Goal: Task Accomplishment & Management: Manage account settings

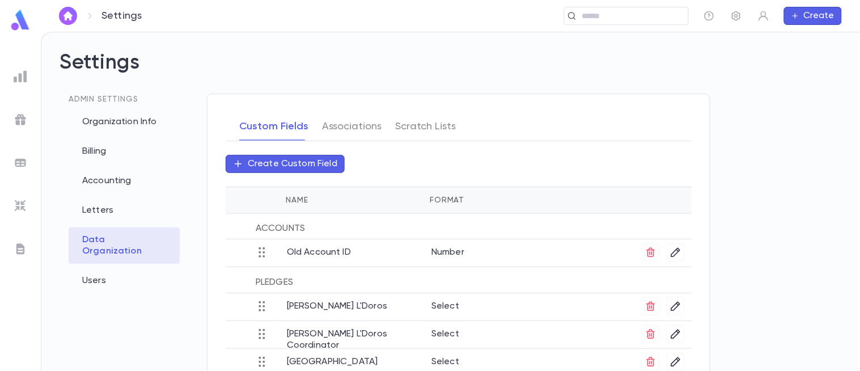
click at [14, 206] on img at bounding box center [21, 206] width 14 height 14
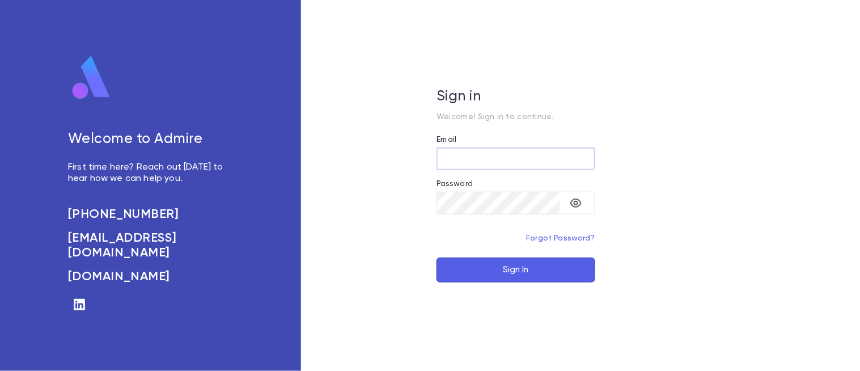
type input "**********"
click at [529, 274] on button "Sign In" at bounding box center [516, 269] width 159 height 25
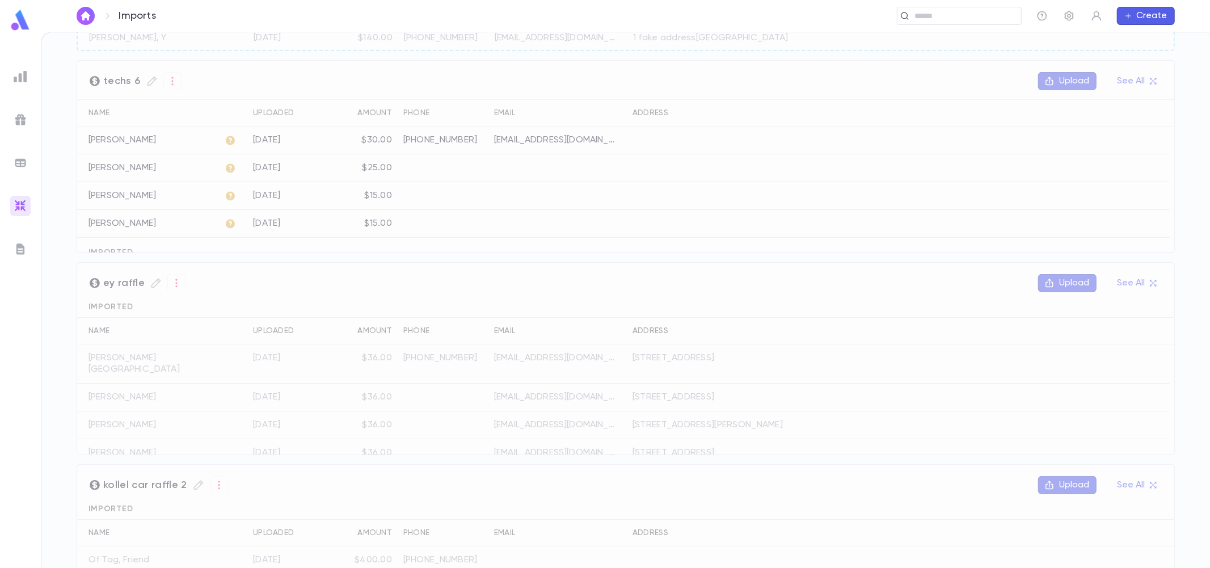
scroll to position [561, 0]
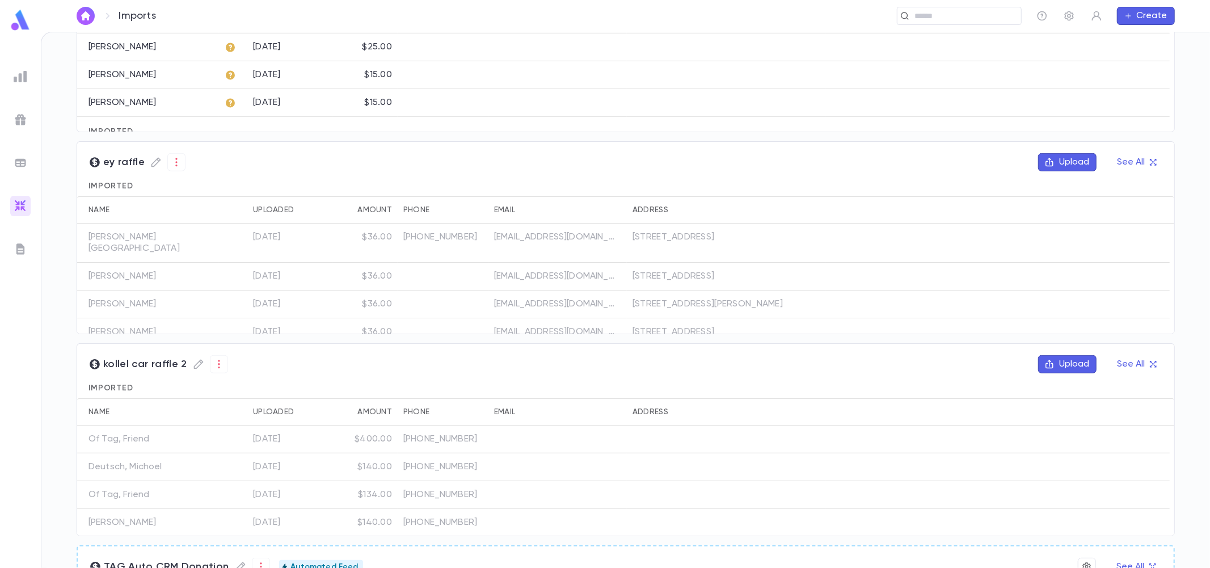
click at [17, 162] on img at bounding box center [21, 163] width 14 height 14
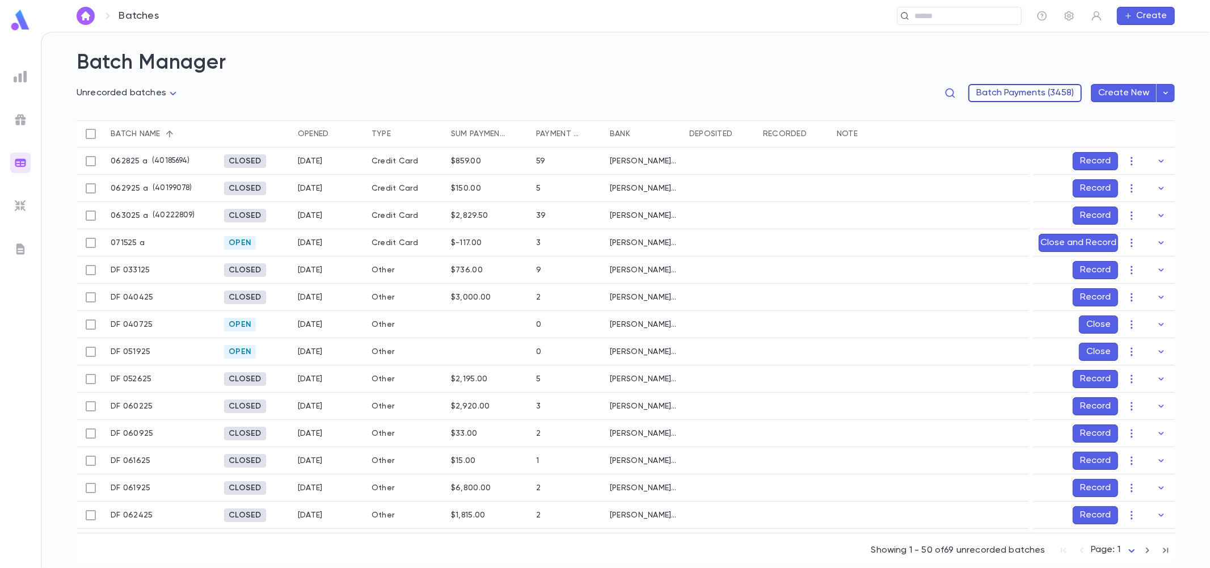
click at [860, 91] on button "Batch Payments (3458)" at bounding box center [1024, 93] width 113 height 18
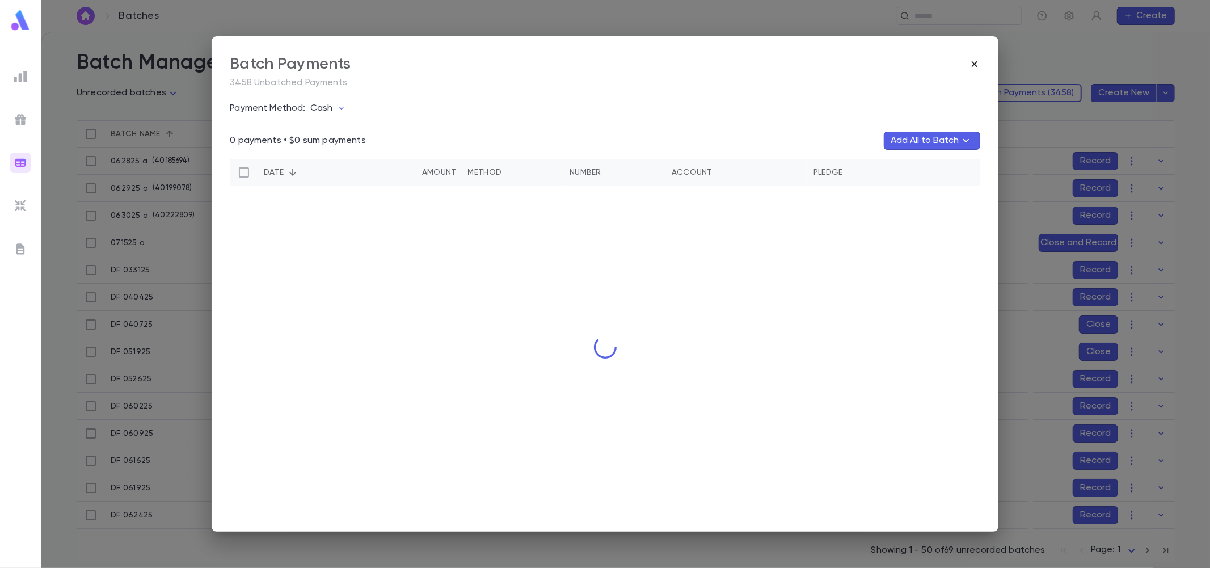
click at [860, 61] on icon "button" at bounding box center [974, 63] width 11 height 11
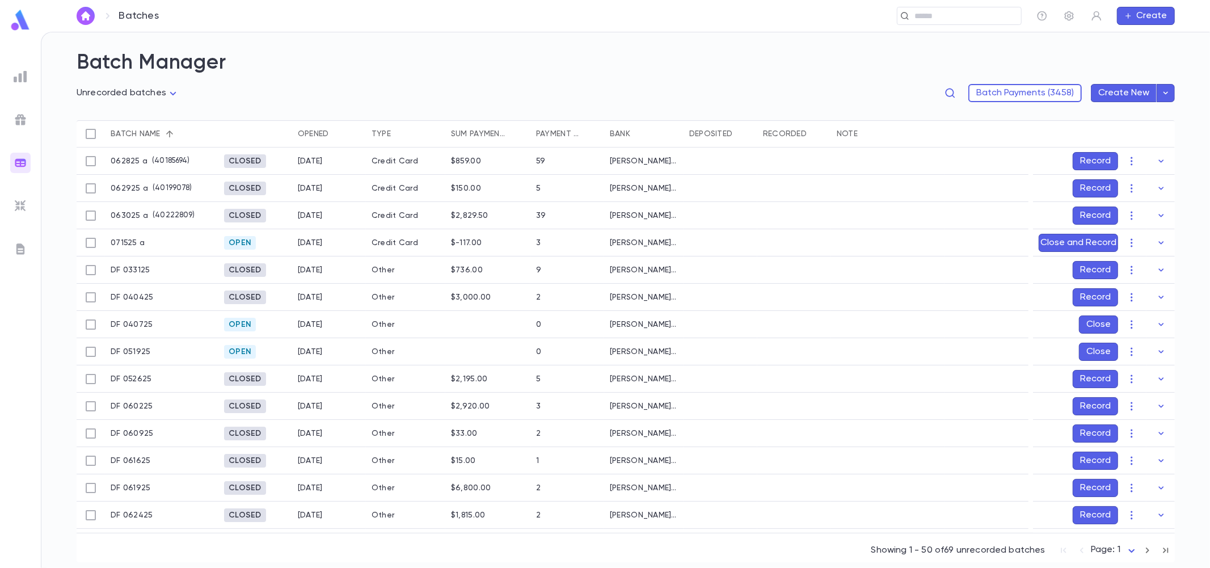
click at [860, 91] on icon "button" at bounding box center [1165, 92] width 10 height 11
click at [479, 58] on div at bounding box center [605, 284] width 1210 height 568
click at [860, 91] on icon "button" at bounding box center [949, 92] width 11 height 11
drag, startPoint x: 798, startPoint y: 102, endPoint x: 894, endPoint y: 89, distance: 97.3
click at [798, 102] on input "text" at bounding box center [808, 95] width 111 height 18
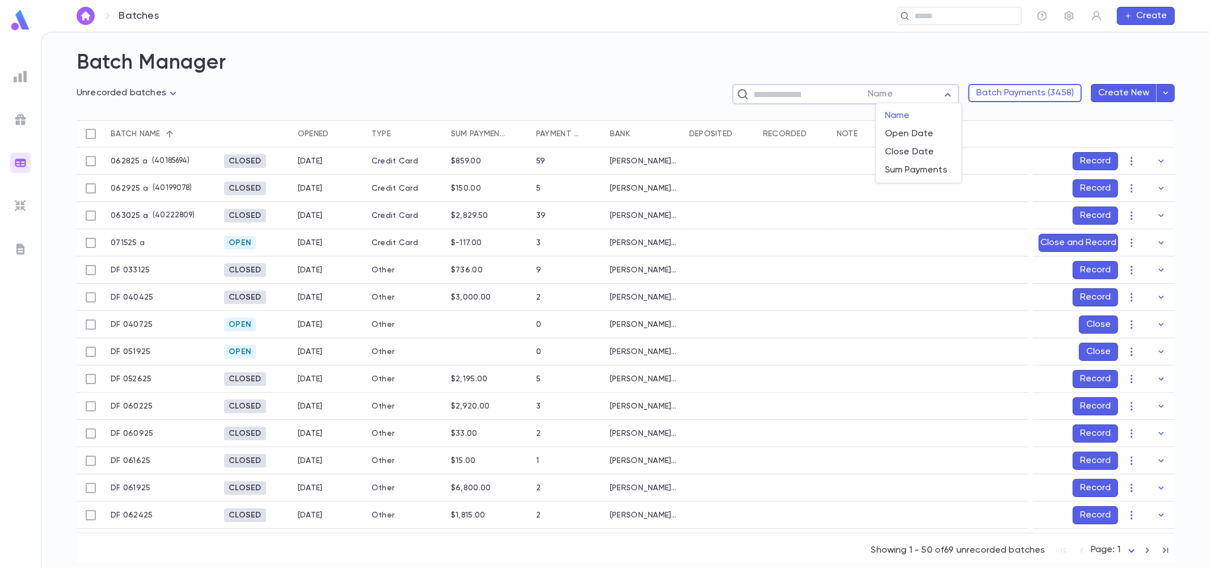
click at [860, 89] on body "**********" at bounding box center [605, 300] width 1210 height 536
click at [860, 110] on span "Name" at bounding box center [918, 115] width 67 height 11
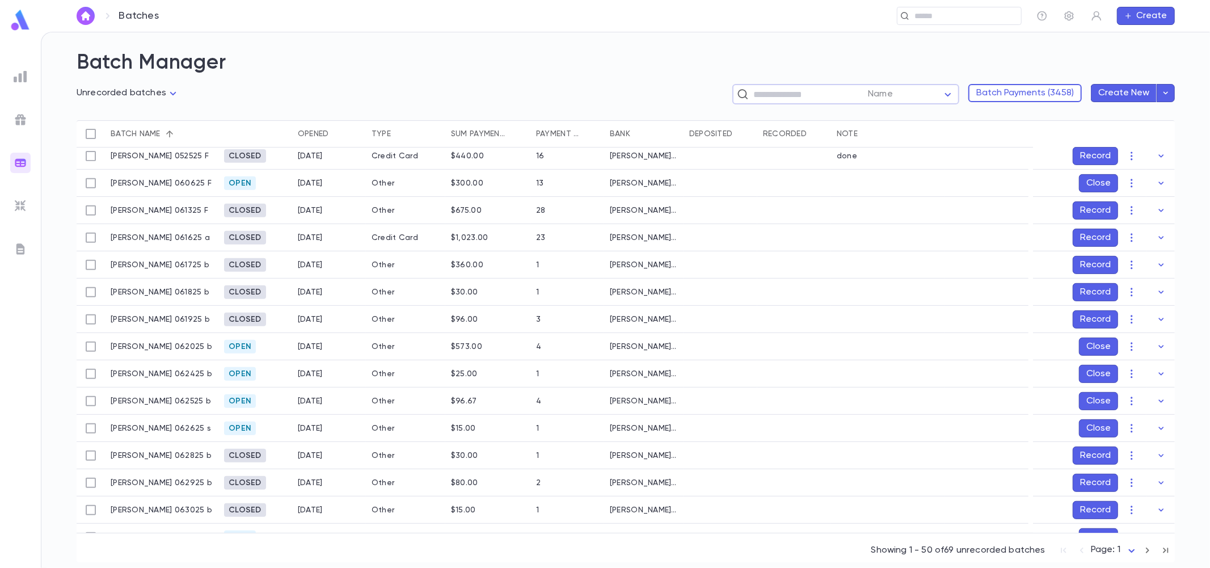
scroll to position [126, 0]
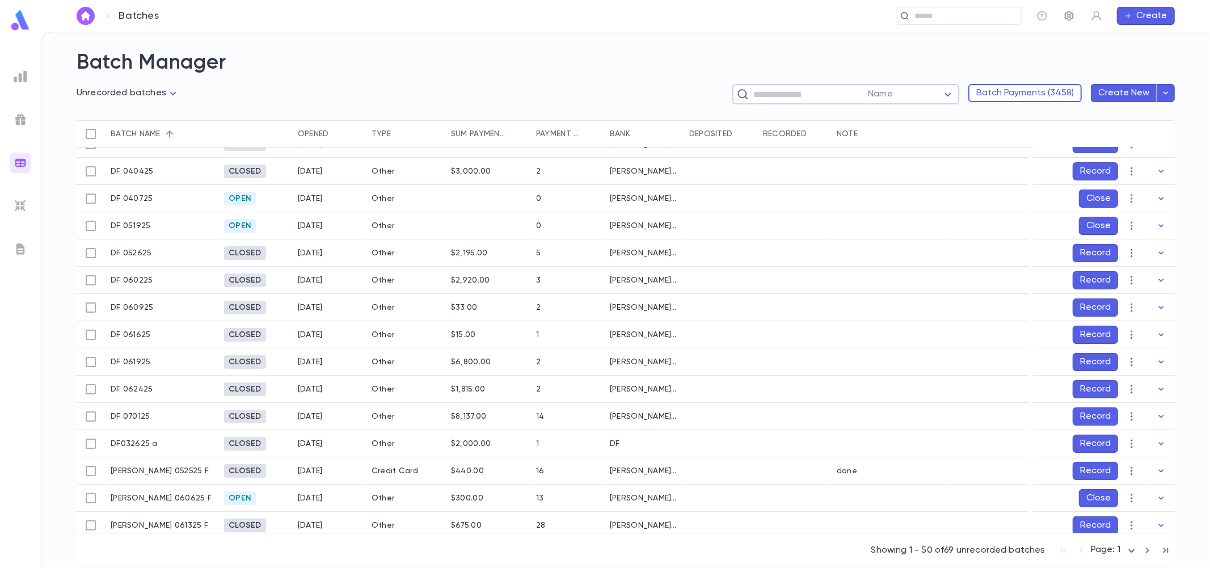
click at [860, 10] on icon "button" at bounding box center [1068, 15] width 11 height 11
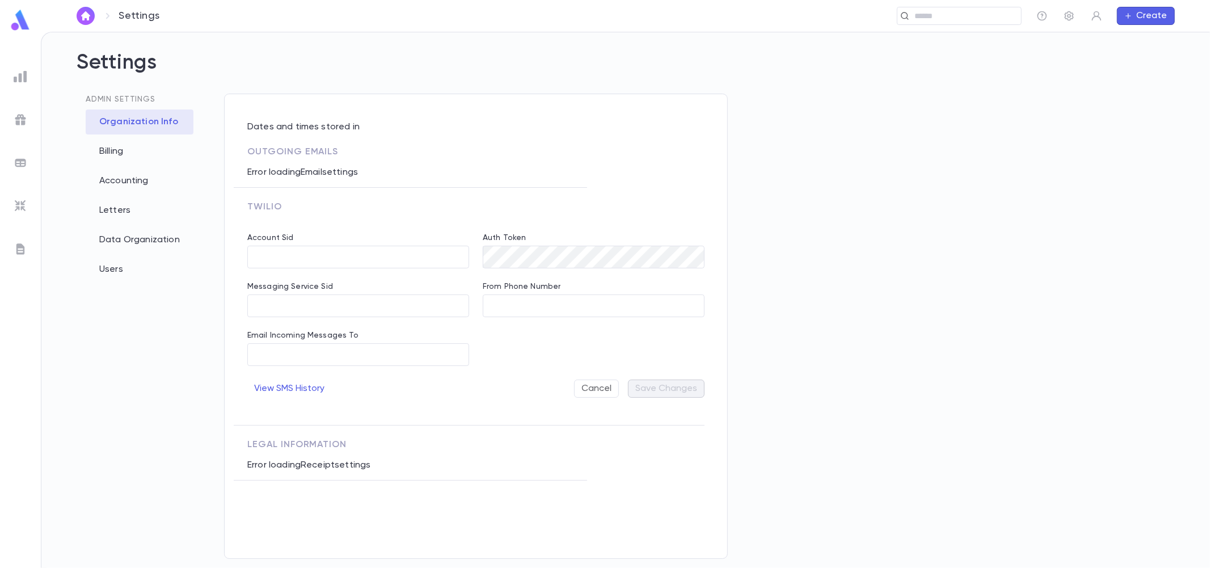
type input "**********"
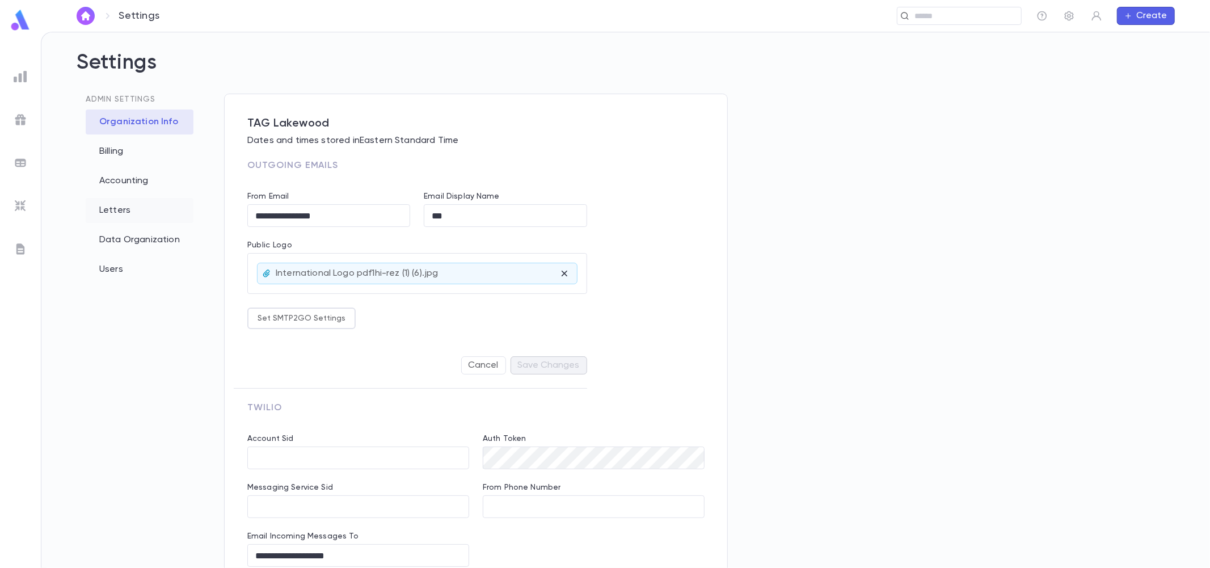
click at [125, 211] on div "Letters" at bounding box center [140, 210] width 108 height 25
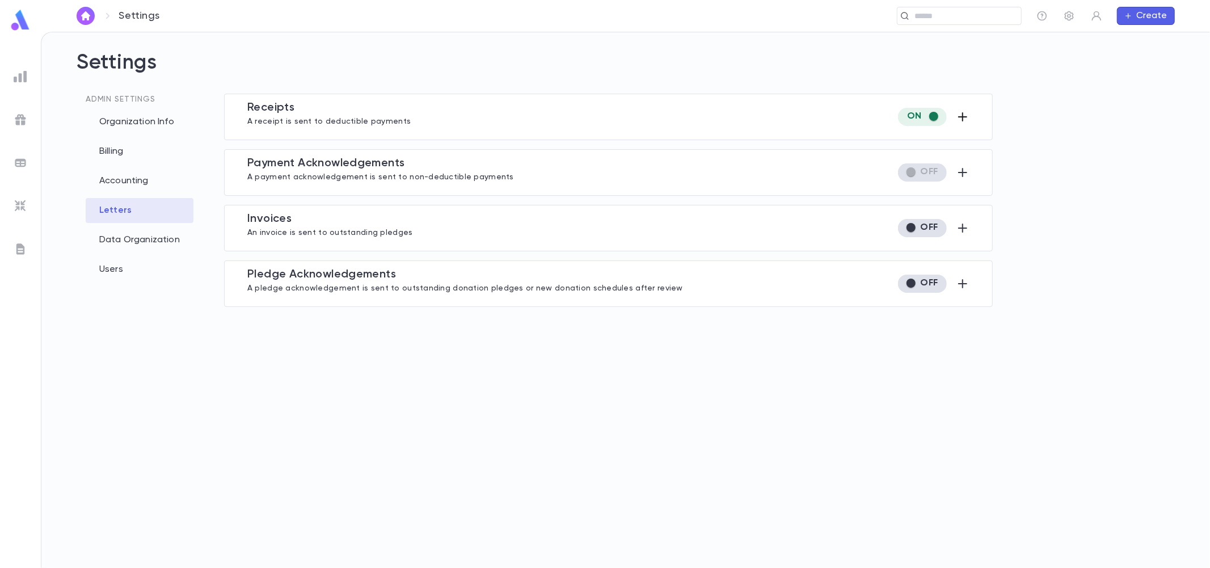
click at [860, 116] on icon "button" at bounding box center [962, 116] width 9 height 9
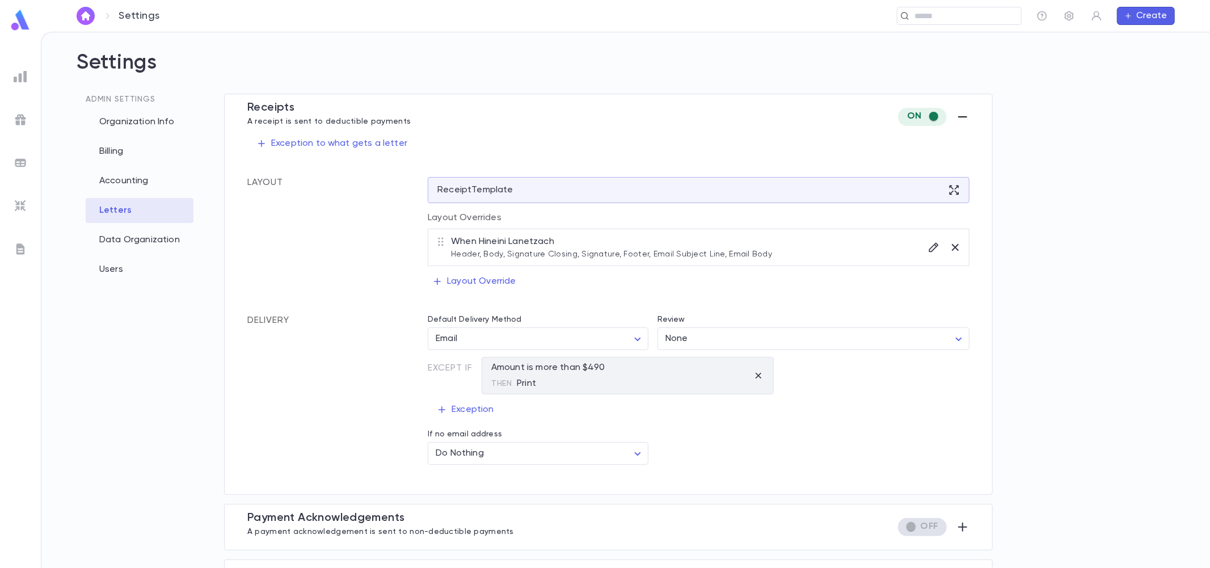
scroll to position [63, 0]
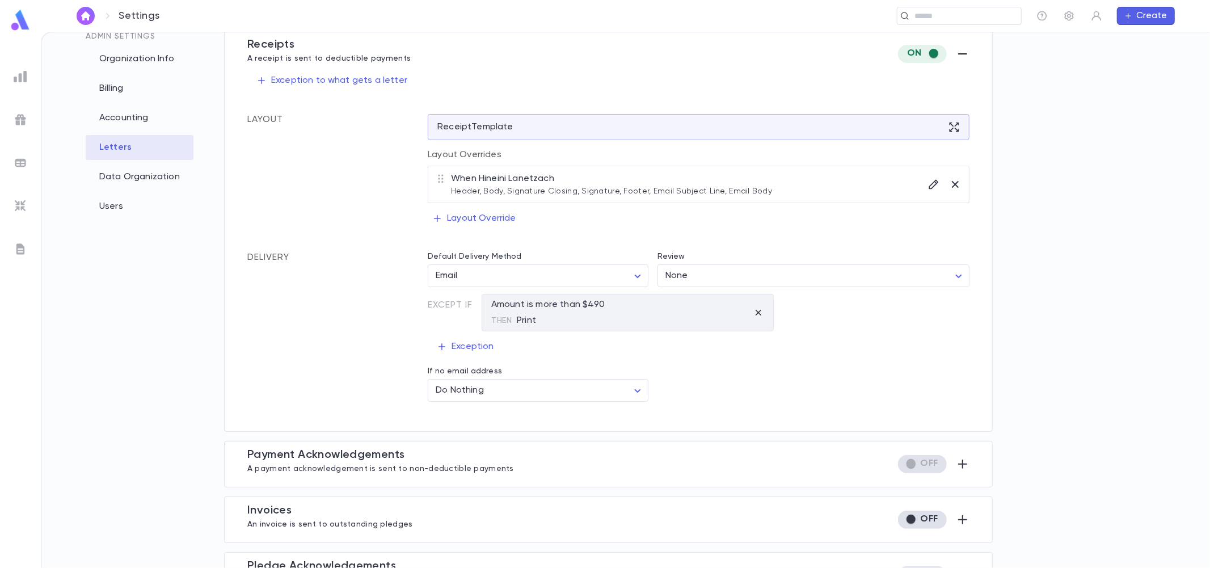
click at [789, 184] on div "When Hineini Lanetzach Header, Body, Signature Closing, Signature, Footer, Emai…" at bounding box center [698, 184] width 527 height 23
click at [510, 179] on div "When Hineini Lanetzach Header, Body, Signature Closing, Signature, Footer, Emai…" at bounding box center [611, 184] width 321 height 23
click at [860, 184] on icon "button" at bounding box center [933, 184] width 11 height 11
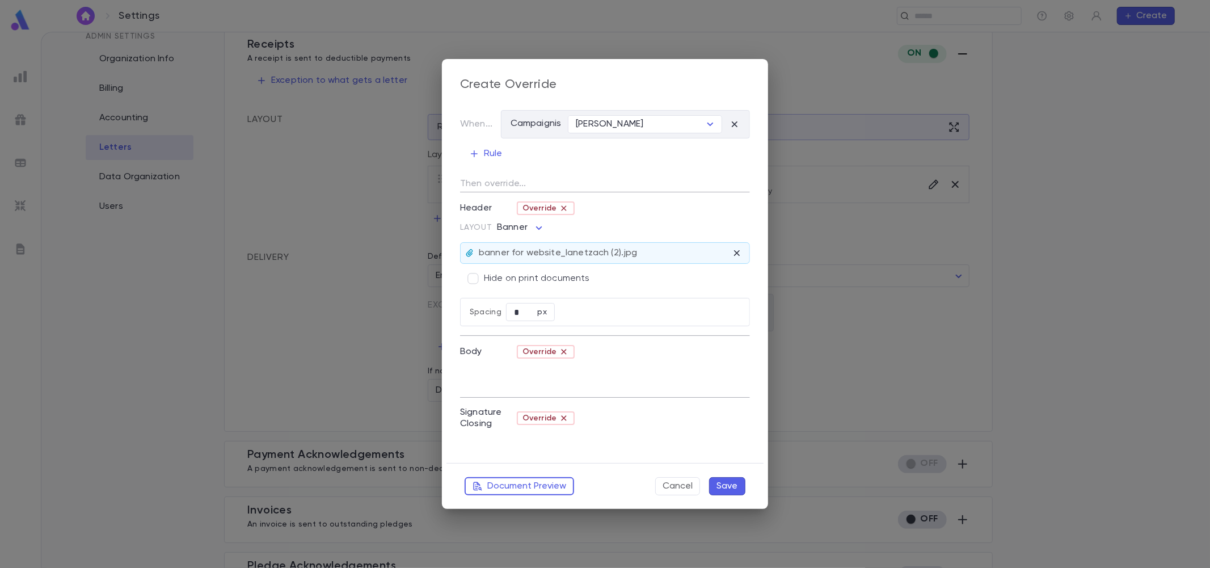
type textarea "**********"
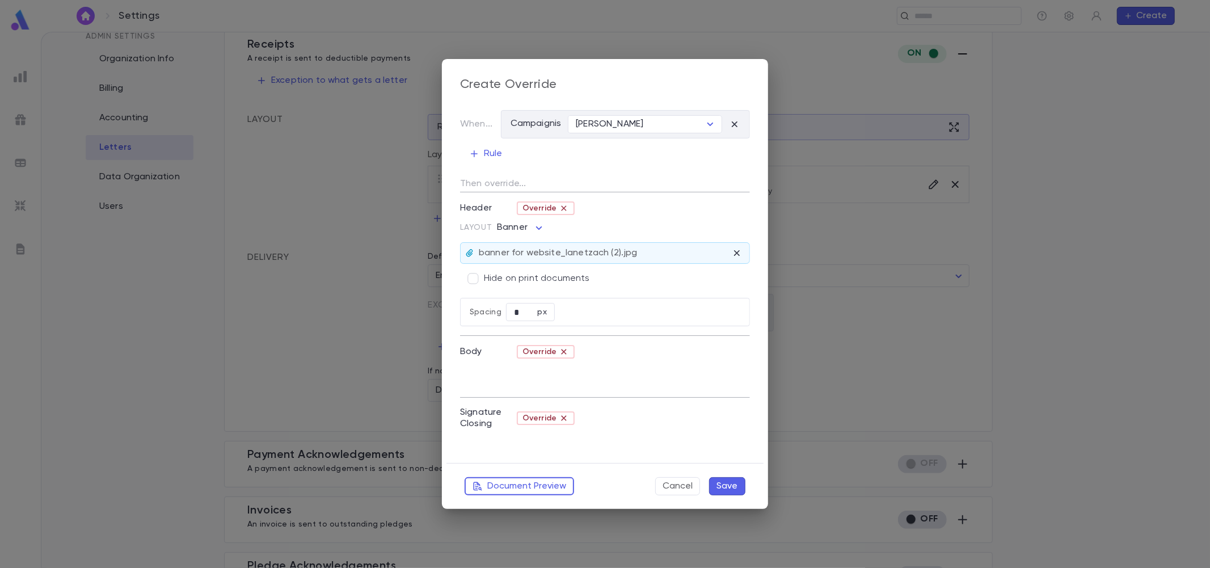
type textarea "**********"
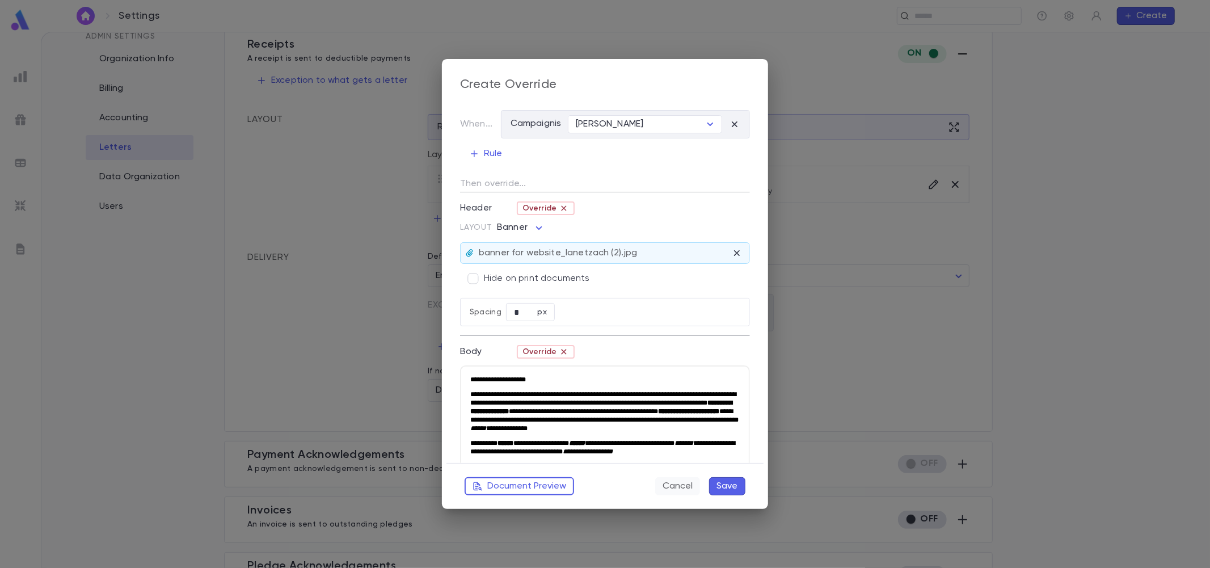
click at [687, 370] on button "Cancel" at bounding box center [677, 486] width 45 height 18
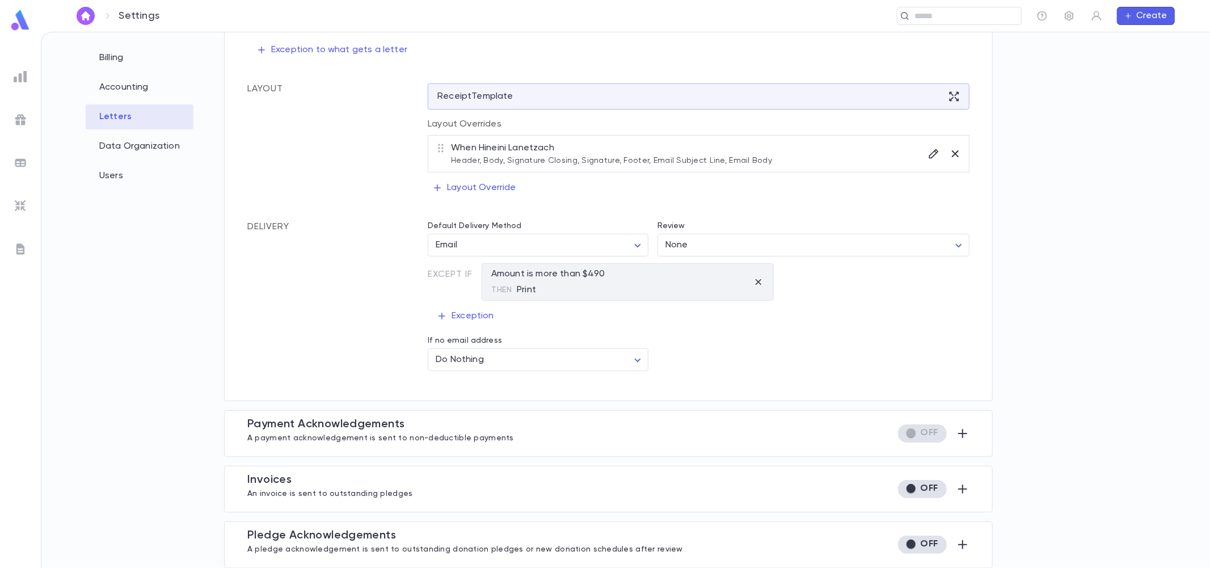
scroll to position [31, 0]
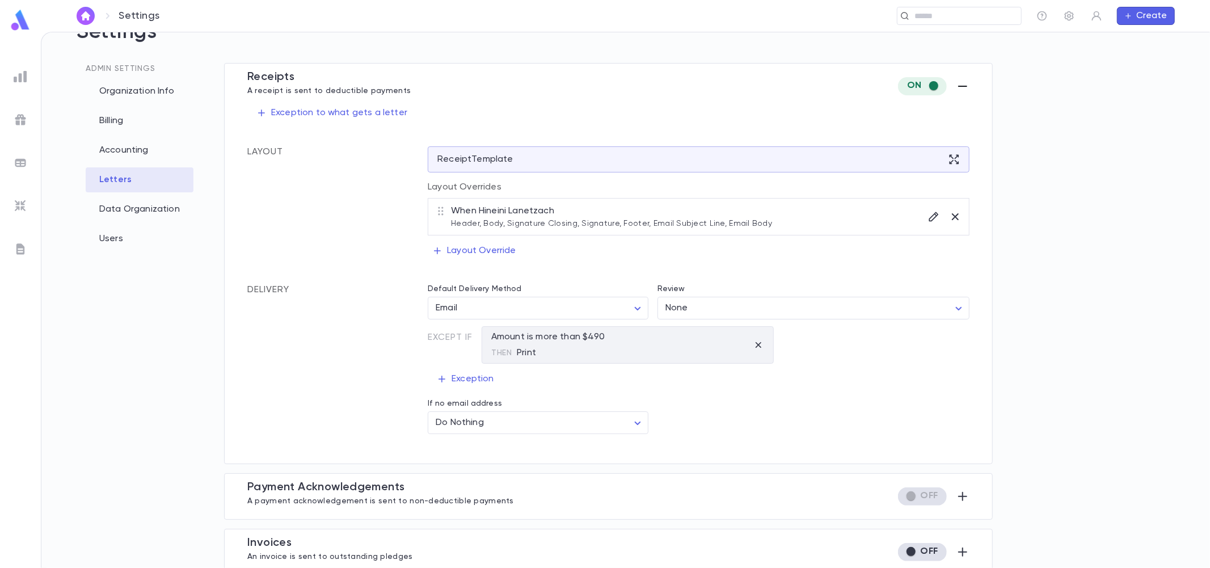
click at [564, 339] on div "Amount is more than $490 Then Print" at bounding box center [548, 344] width 114 height 27
drag, startPoint x: 532, startPoint y: 357, endPoint x: 521, endPoint y: 355, distance: 11.6
click at [531, 357] on div "Then Print" at bounding box center [548, 351] width 114 height 16
drag, startPoint x: 421, startPoint y: 400, endPoint x: 513, endPoint y: 407, distance: 91.6
click at [513, 370] on div "If no email address Do Nothing **** ​" at bounding box center [534, 412] width 230 height 44
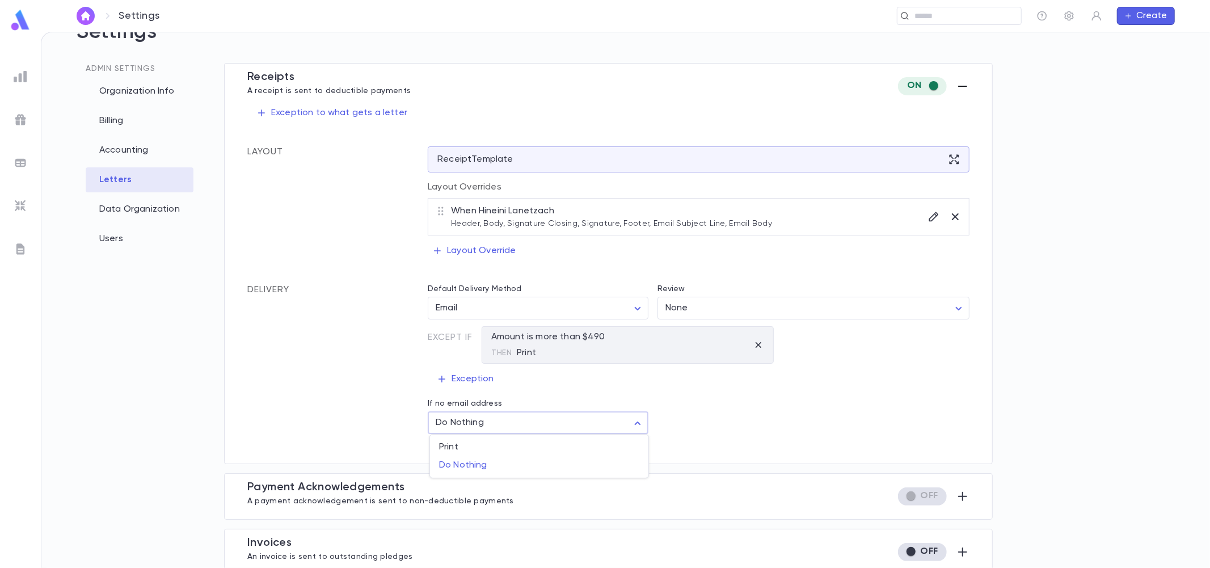
click at [500, 370] on body "Settings ​ Create Settings Admin Settings Organization Info Billing Accounting …" at bounding box center [605, 300] width 1210 height 536
click at [500, 370] on div at bounding box center [605, 284] width 1210 height 568
click at [25, 248] on img at bounding box center [21, 249] width 14 height 14
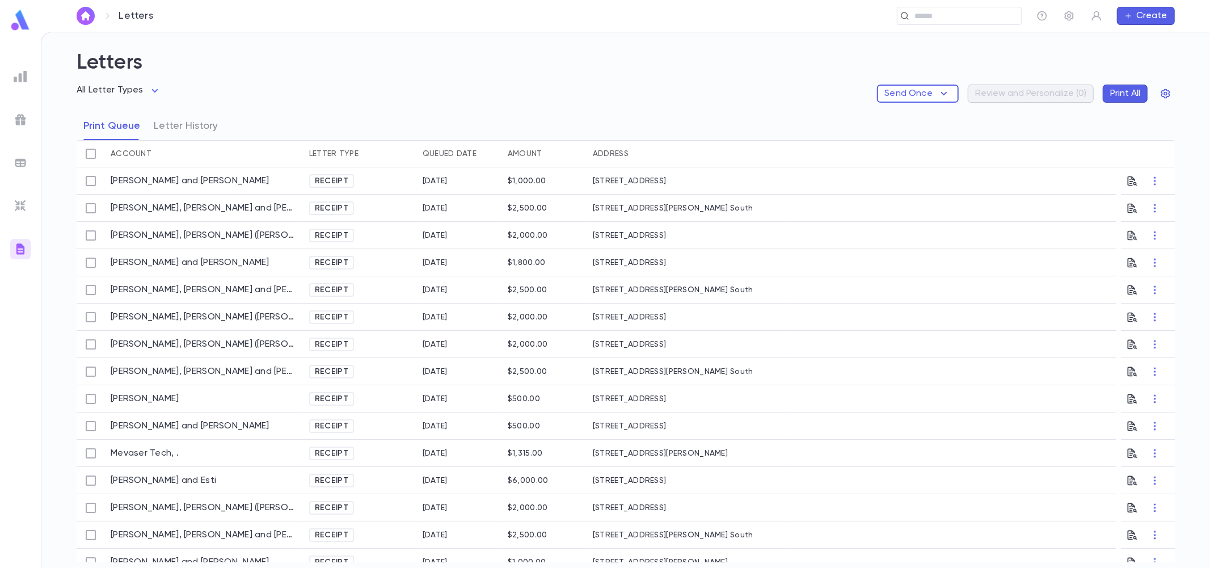
click at [525, 145] on div "Amount" at bounding box center [525, 153] width 35 height 27
click at [529, 152] on div "Amount" at bounding box center [525, 153] width 35 height 27
click at [529, 154] on div "Amount" at bounding box center [525, 153] width 35 height 27
click at [184, 132] on button "Letter History" at bounding box center [186, 126] width 64 height 28
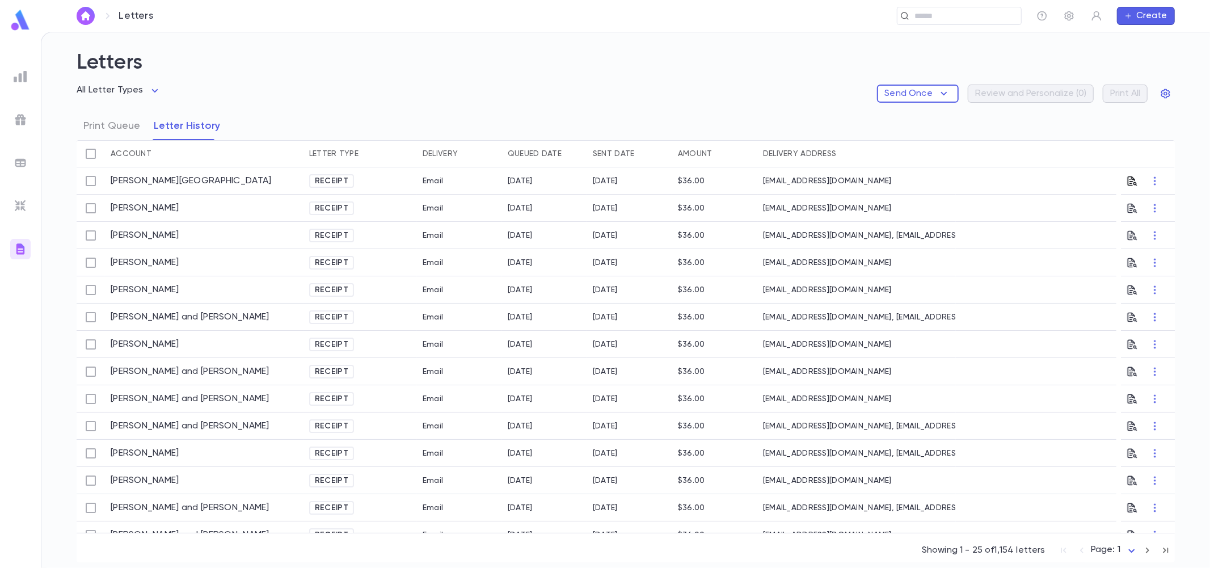
click at [860, 183] on icon "button" at bounding box center [1132, 181] width 10 height 10
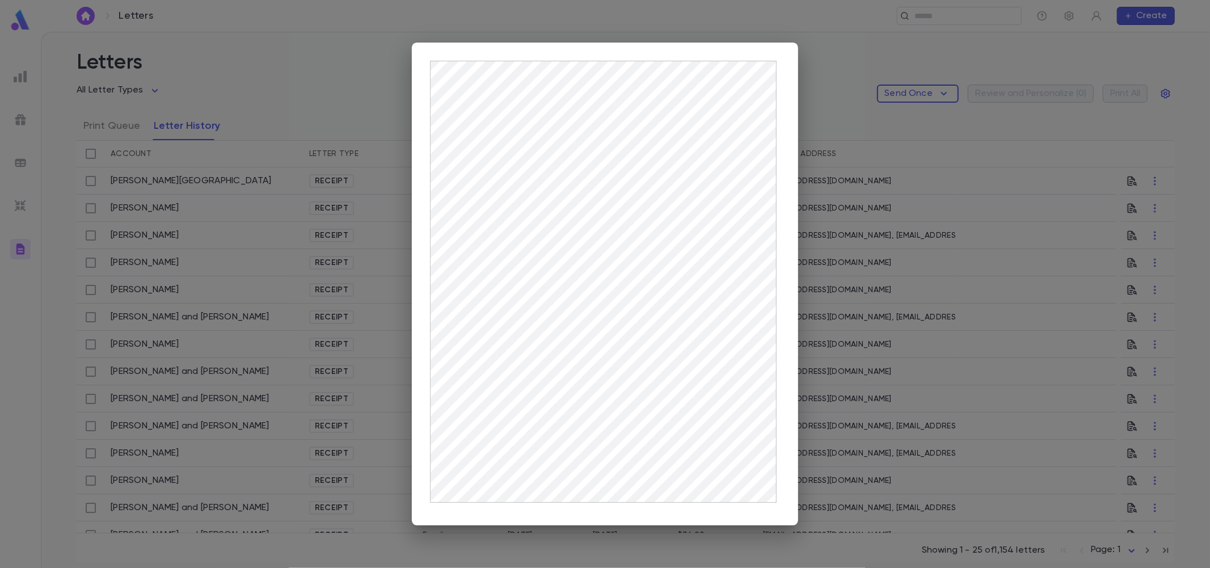
click at [804, 91] on div at bounding box center [605, 284] width 1210 height 568
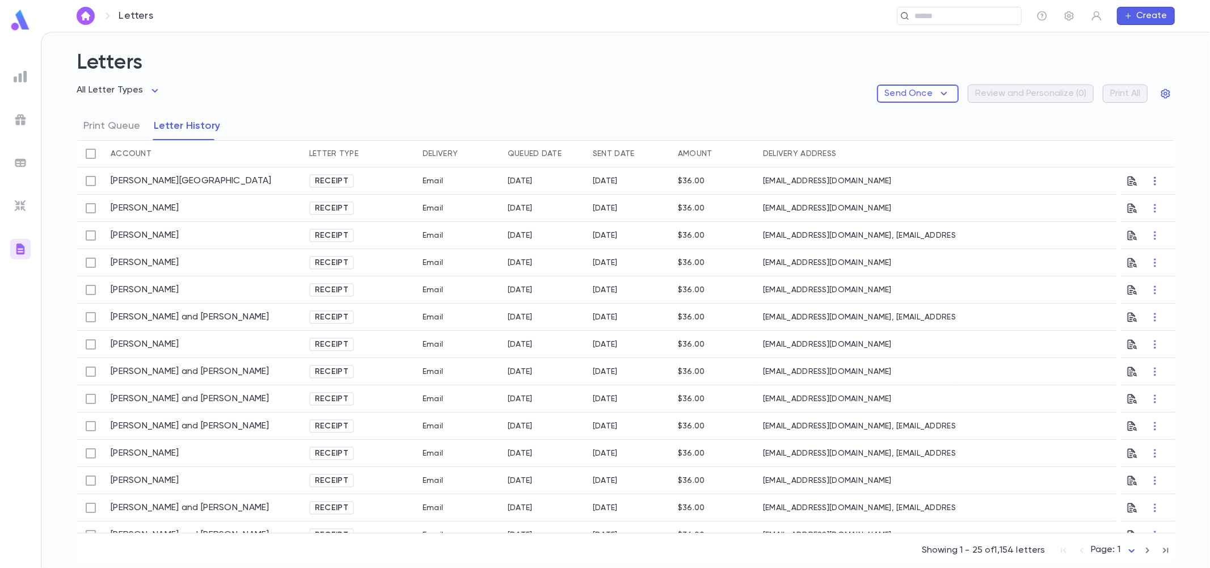
click at [860, 181] on icon "button" at bounding box center [1154, 180] width 11 height 11
click at [407, 181] on div at bounding box center [605, 284] width 1210 height 568
click at [343, 181] on span "Receipt" at bounding box center [331, 180] width 43 height 9
click at [119, 184] on link "[PERSON_NAME][GEOGRAPHIC_DATA]" at bounding box center [191, 180] width 160 height 11
click at [860, 14] on input "text" at bounding box center [963, 16] width 105 height 11
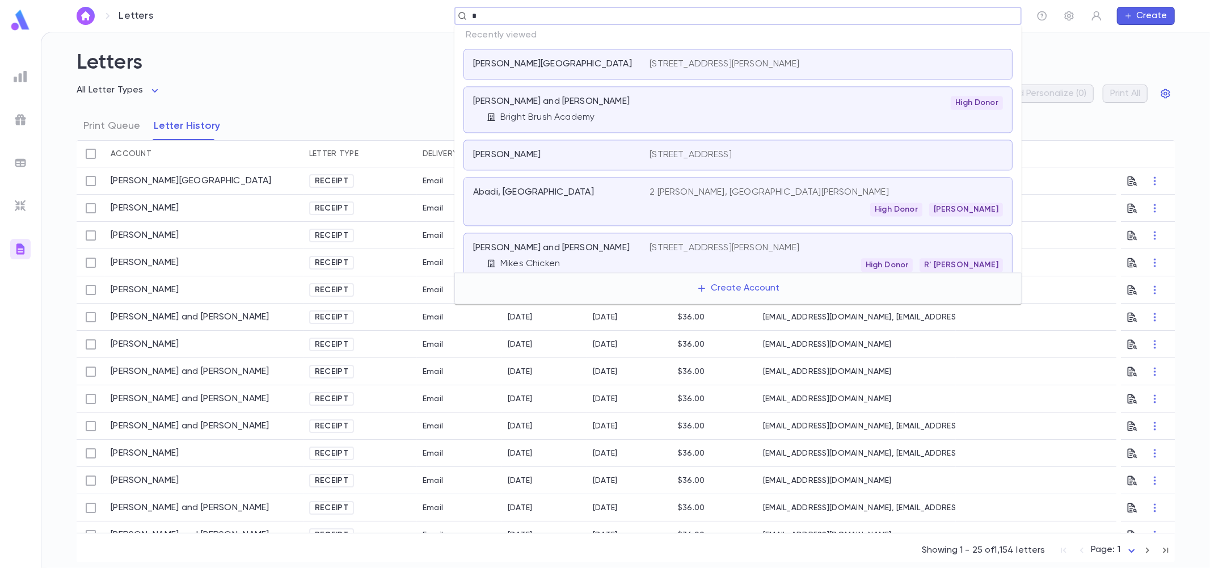
paste input "******"
type input "*******"
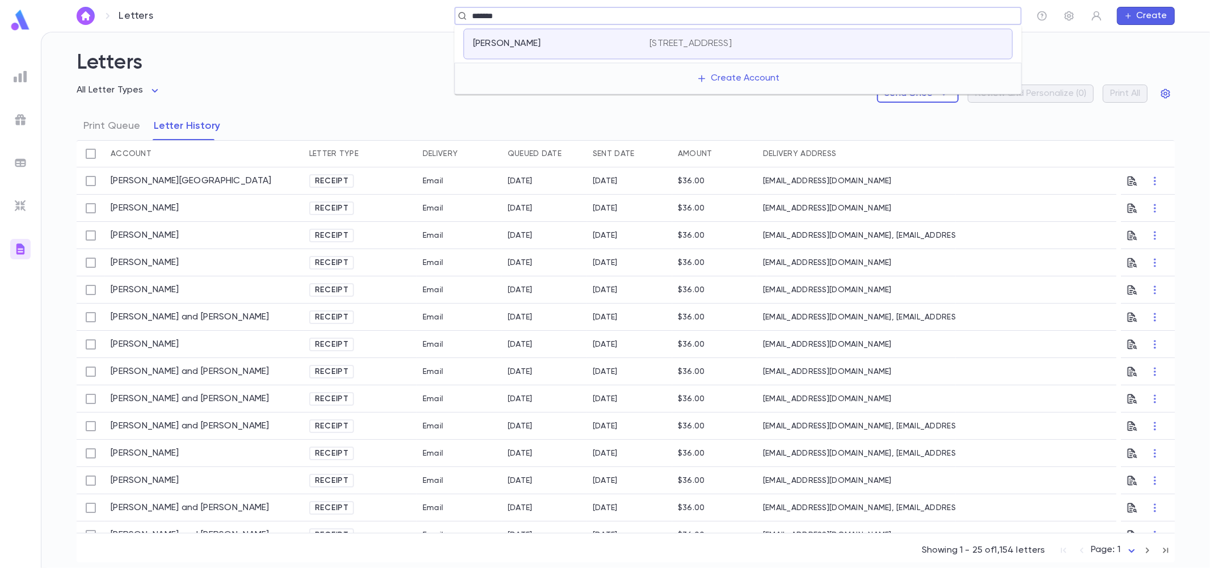
click at [715, 54] on div "Newerstein, Yisachar 41 Giti Rd, Lakewood NJ 08701" at bounding box center [737, 43] width 549 height 31
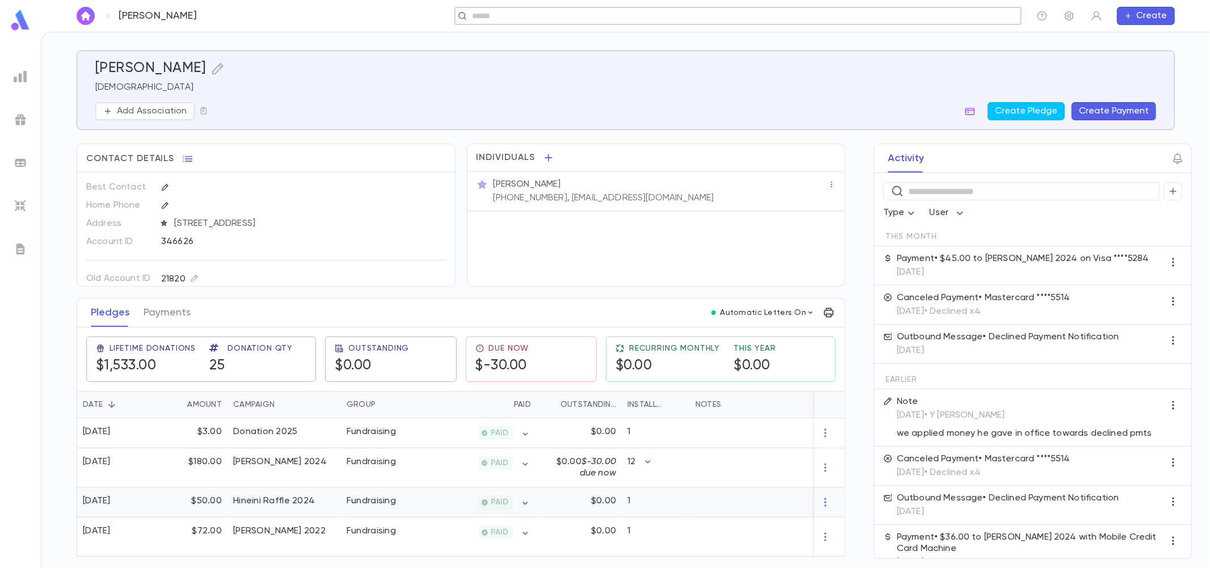
scroll to position [126, 0]
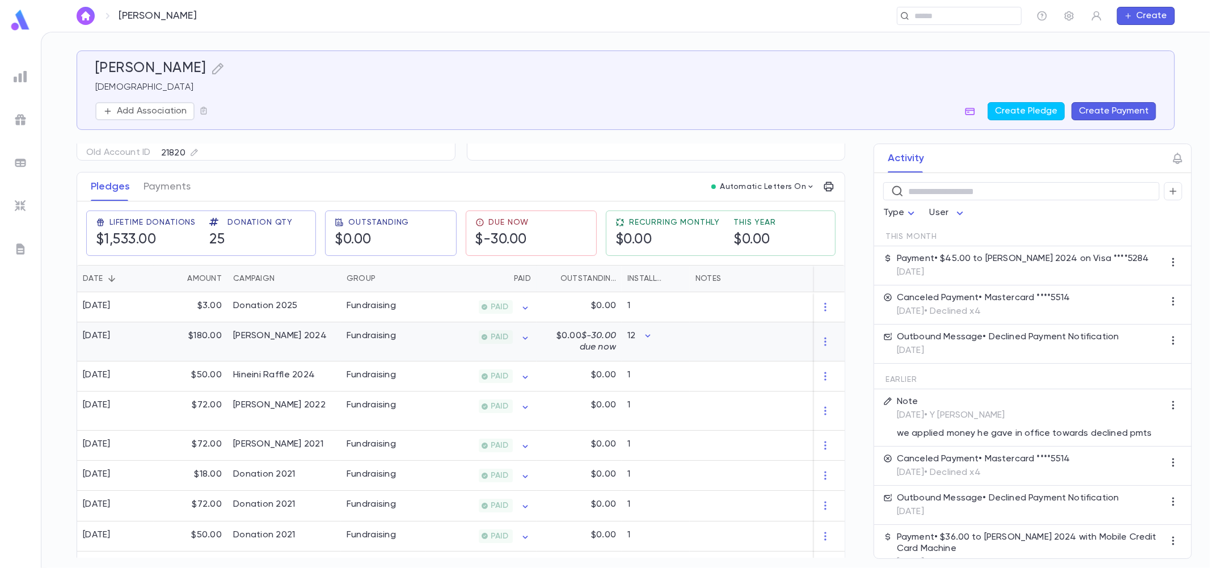
click at [536, 356] on div "$0.00 $-30.00 due now" at bounding box center [578, 341] width 85 height 39
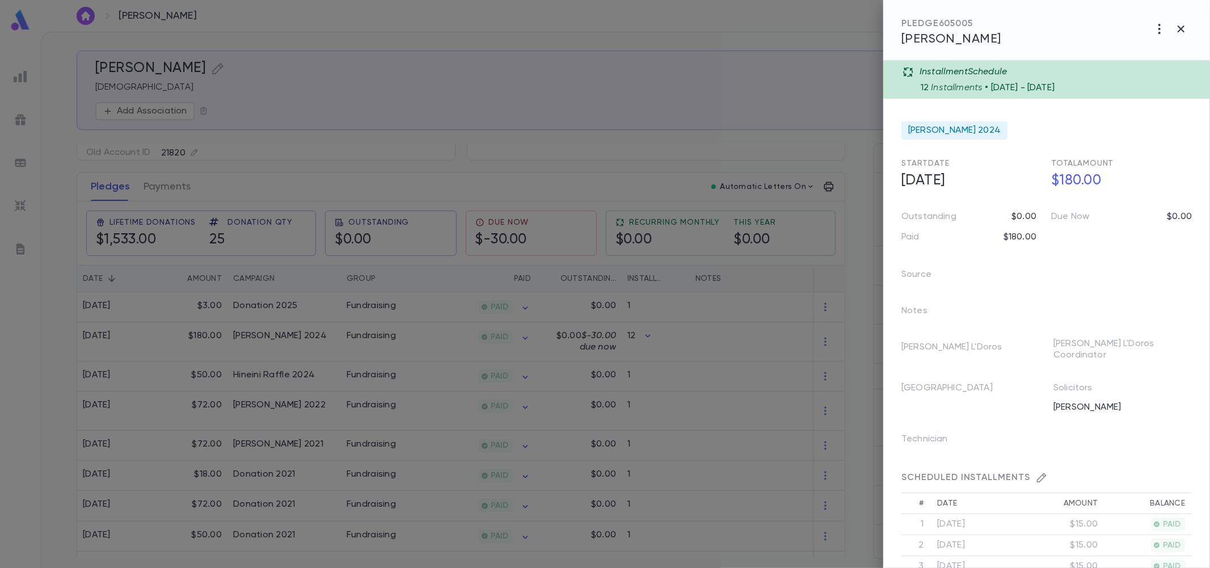
click at [647, 370] on div at bounding box center [605, 284] width 1210 height 568
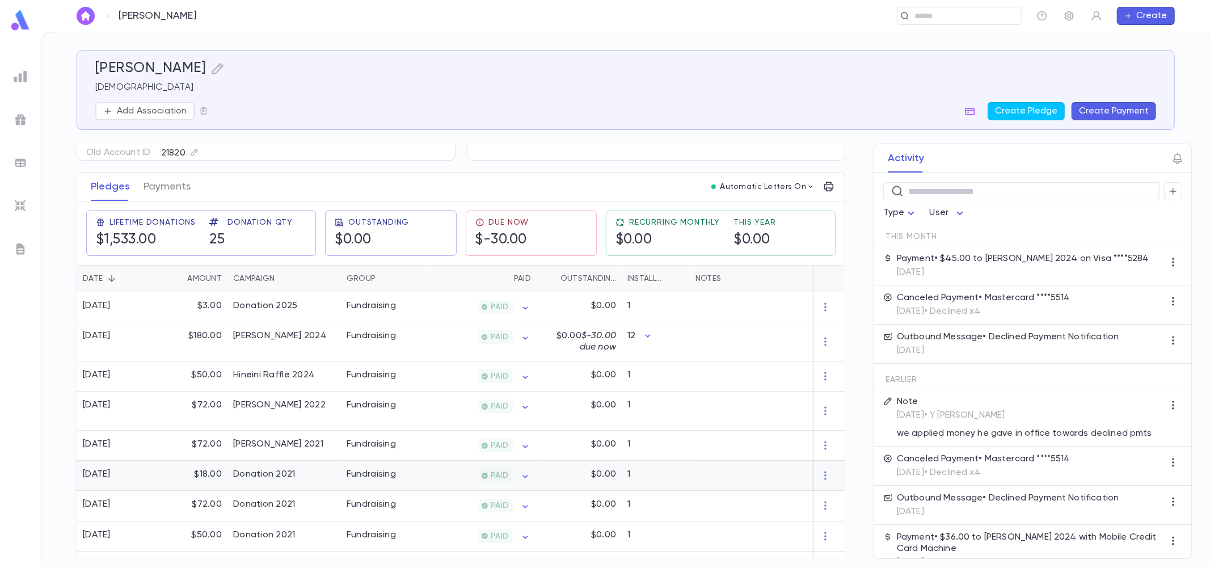
click at [649, 370] on div "1" at bounding box center [656, 475] width 68 height 30
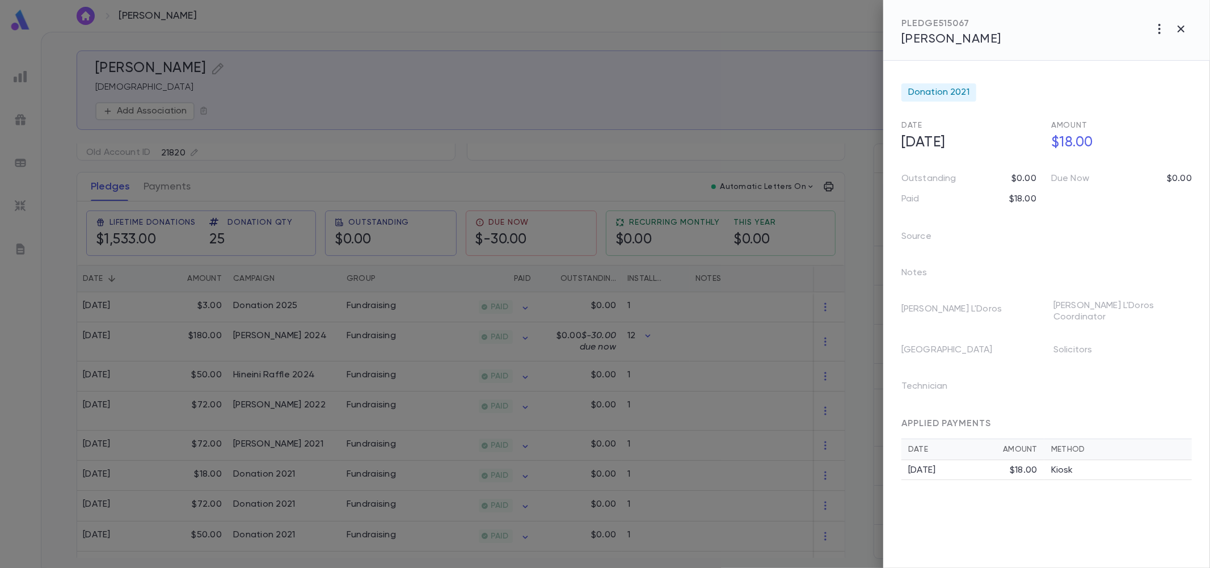
click at [647, 370] on div at bounding box center [605, 284] width 1210 height 568
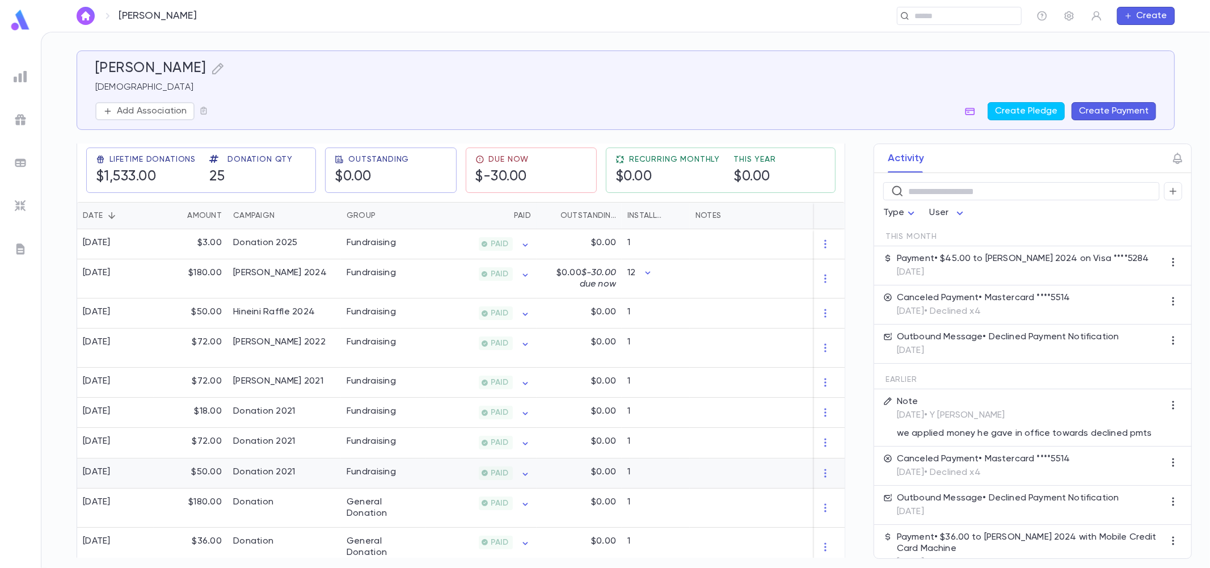
click at [695, 370] on div at bounding box center [761, 473] width 142 height 30
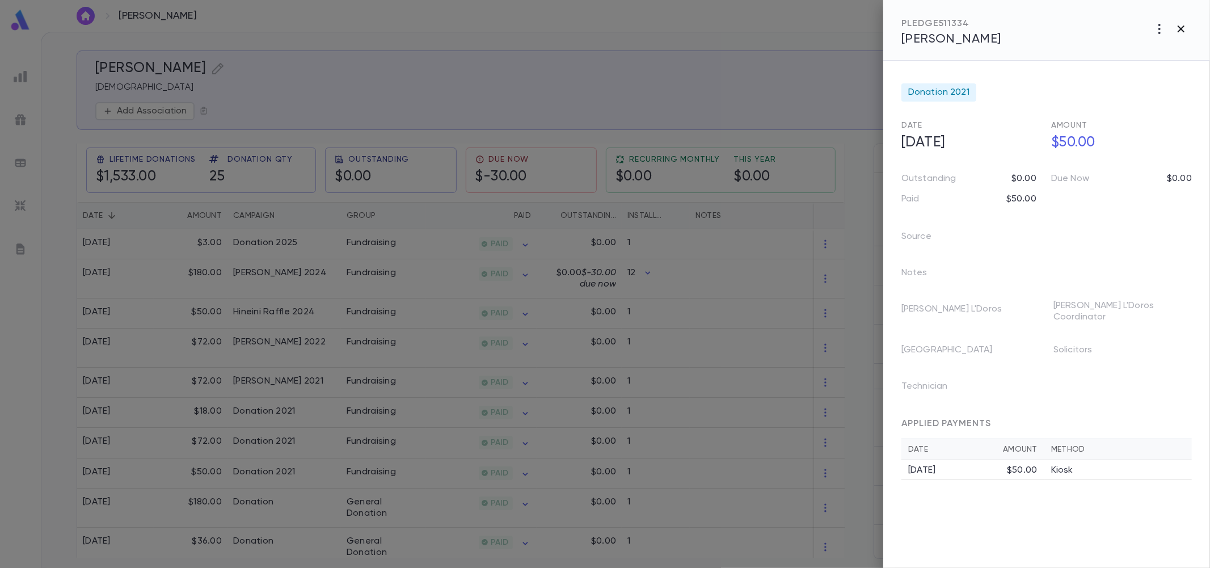
click at [860, 26] on icon "button" at bounding box center [1181, 29] width 14 height 14
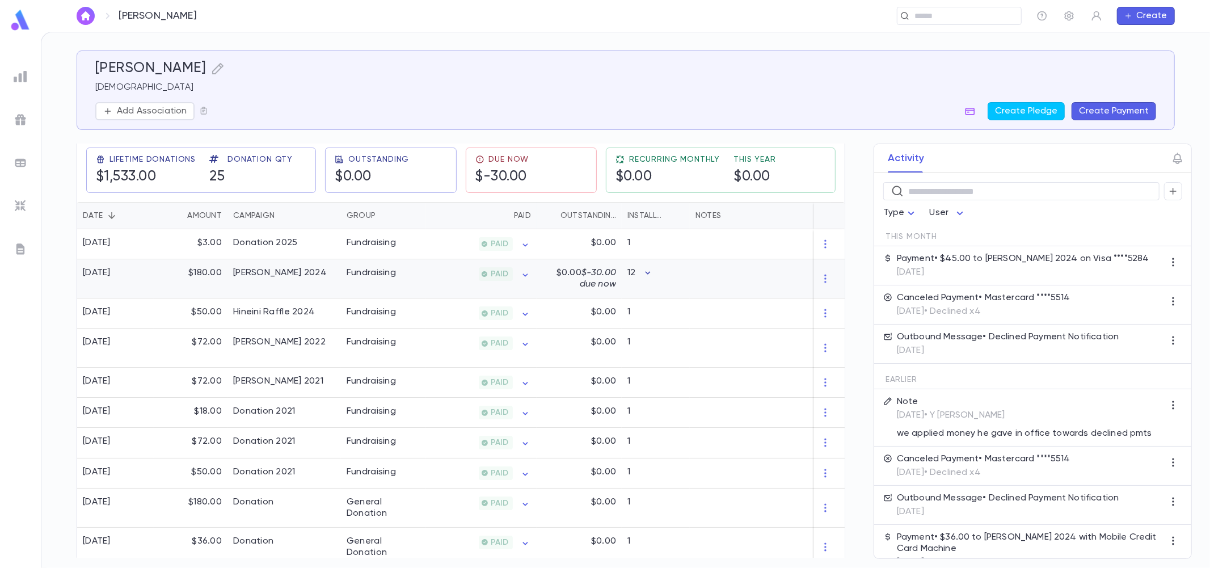
click at [649, 275] on icon "button" at bounding box center [647, 272] width 11 height 11
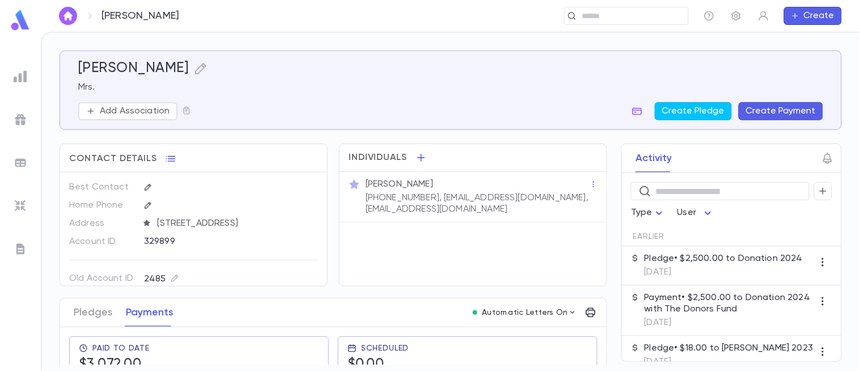
scroll to position [20, 0]
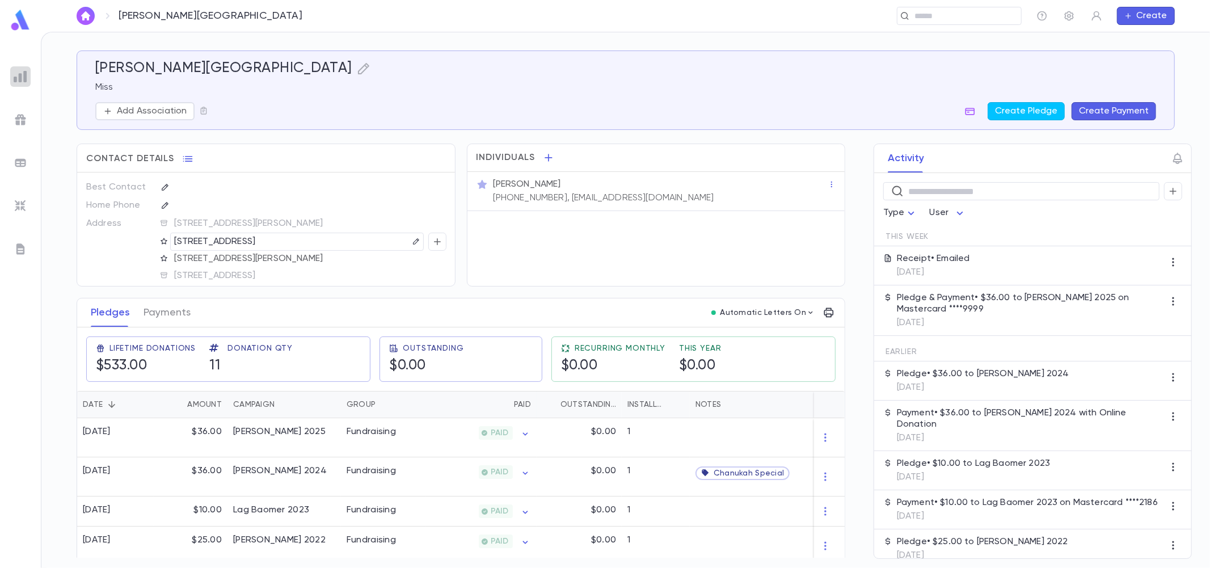
drag, startPoint x: 20, startPoint y: 81, endPoint x: 52, endPoint y: 90, distance: 32.5
click at [20, 81] on img at bounding box center [21, 77] width 14 height 14
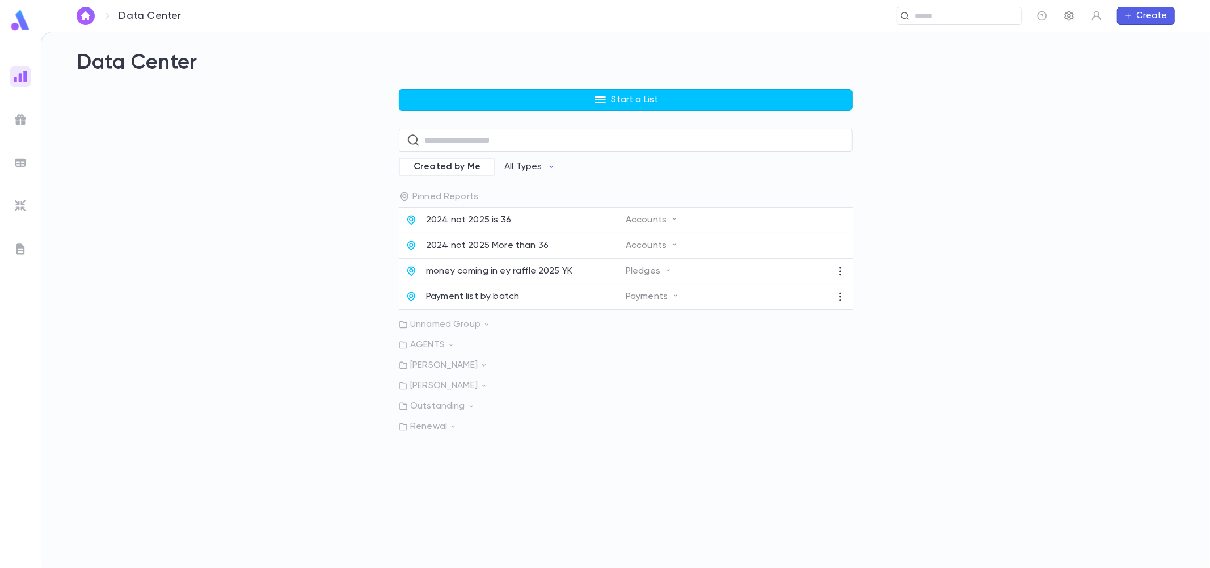
click at [1074, 12] on icon "button" at bounding box center [1068, 15] width 11 height 11
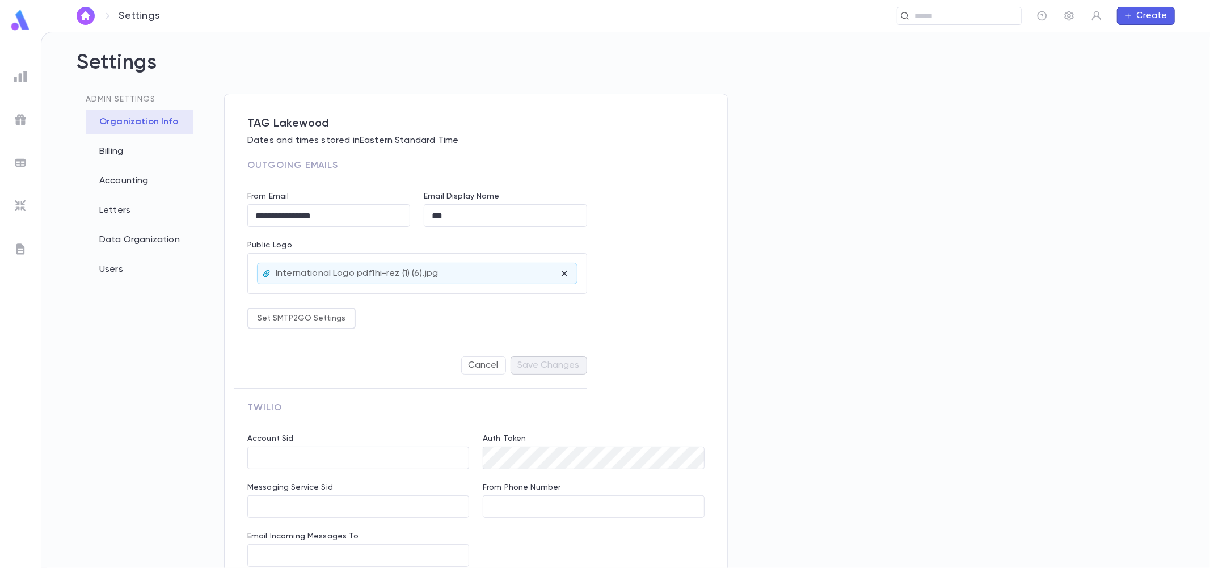
type input "**********"
click at [121, 210] on div "Letters" at bounding box center [140, 210] width 108 height 25
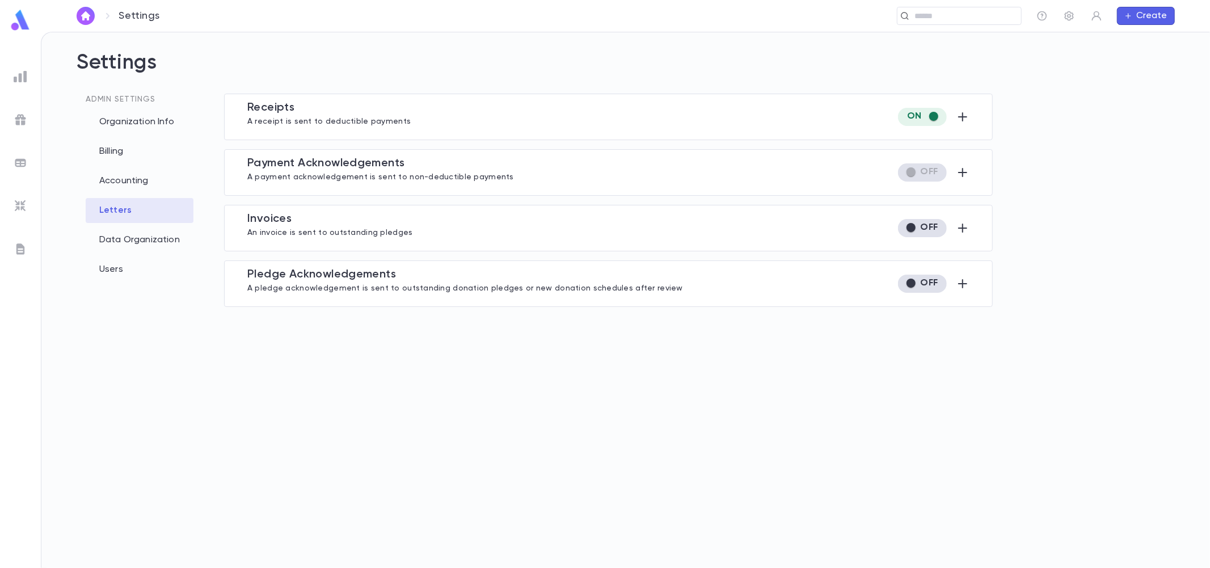
type input "**********"
click at [977, 119] on div "Receipt s A receipt is sent to deductible payments Exception to what gets a let…" at bounding box center [608, 117] width 768 height 47
click at [965, 117] on icon "button" at bounding box center [963, 117] width 14 height 14
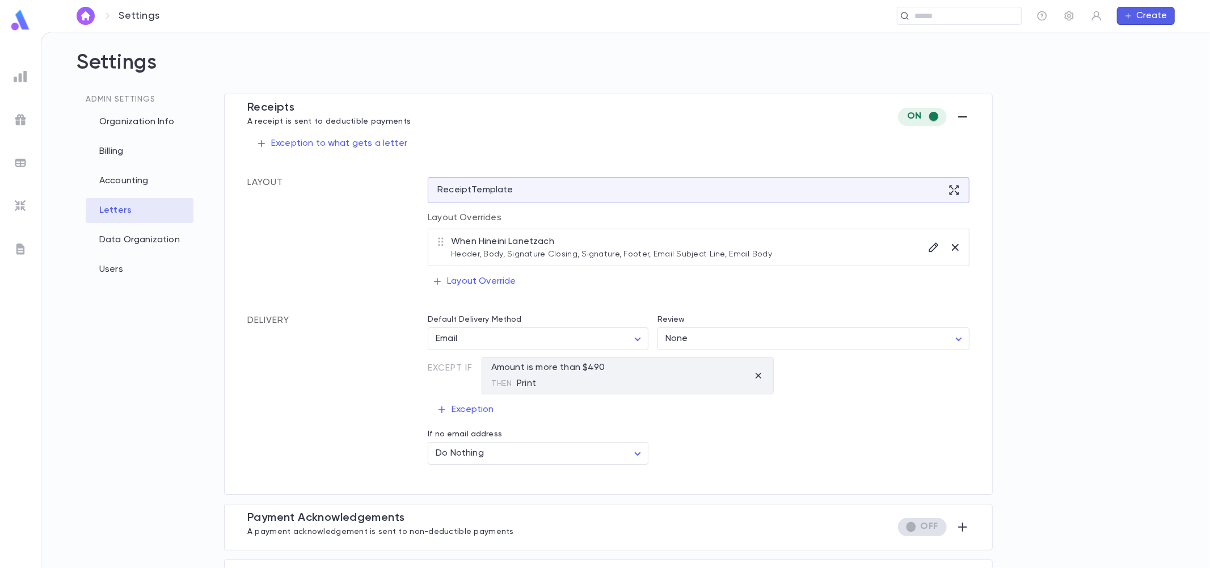
scroll to position [63, 0]
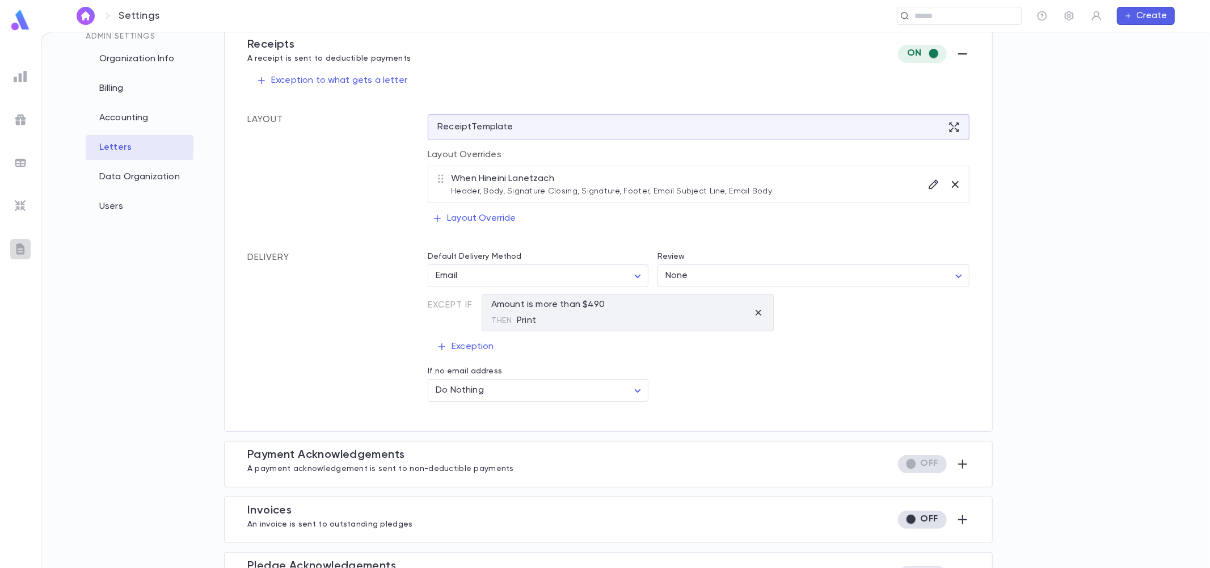
click at [23, 247] on img at bounding box center [21, 249] width 14 height 14
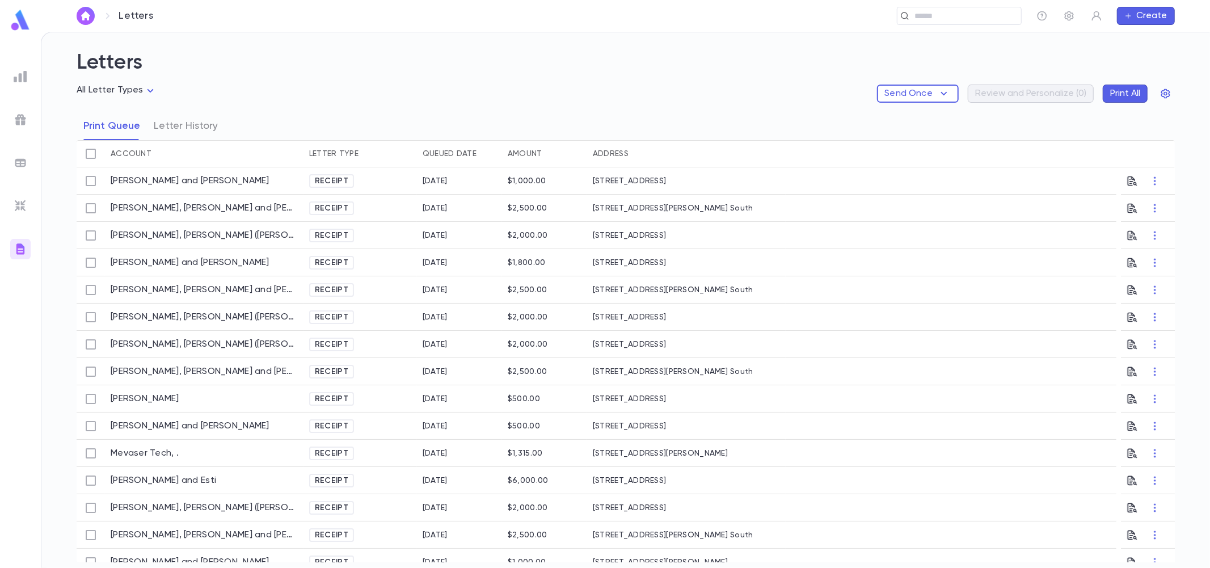
click at [527, 157] on div "Amount" at bounding box center [525, 153] width 35 height 27
click at [527, 152] on div "Amount" at bounding box center [525, 153] width 35 height 27
click at [532, 152] on div "Amount" at bounding box center [525, 153] width 35 height 27
click at [183, 128] on button "Letter History" at bounding box center [186, 126] width 64 height 28
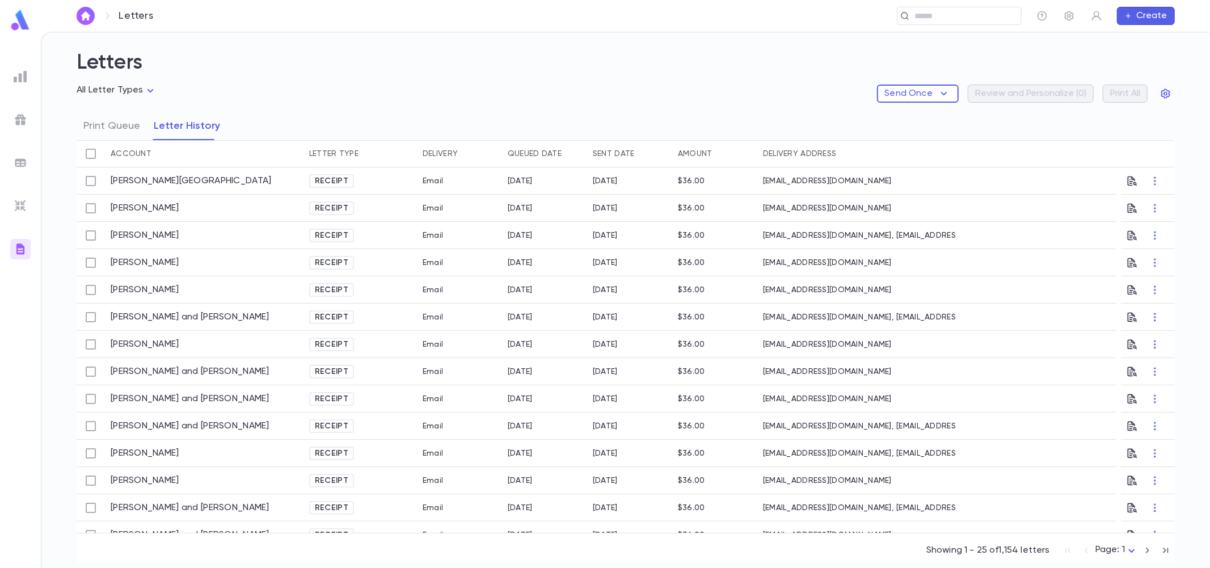
click at [443, 150] on div "Delivery" at bounding box center [439, 153] width 35 height 27
click at [421, 159] on div "Delivery" at bounding box center [459, 153] width 85 height 27
click at [914, 99] on button "Send Once" at bounding box center [918, 93] width 82 height 18
click at [914, 99] on div at bounding box center [605, 284] width 1210 height 568
click at [915, 102] on button "Send Once" at bounding box center [918, 93] width 82 height 18
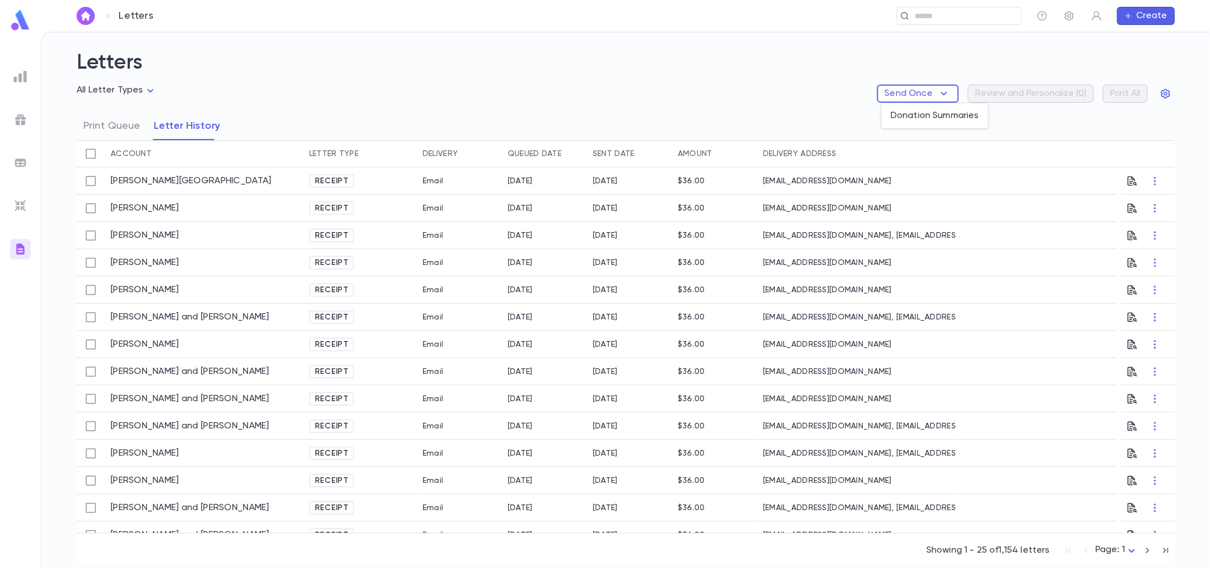
click at [902, 93] on div at bounding box center [605, 284] width 1210 height 568
click at [1164, 90] on icon "button" at bounding box center [1165, 94] width 9 height 10
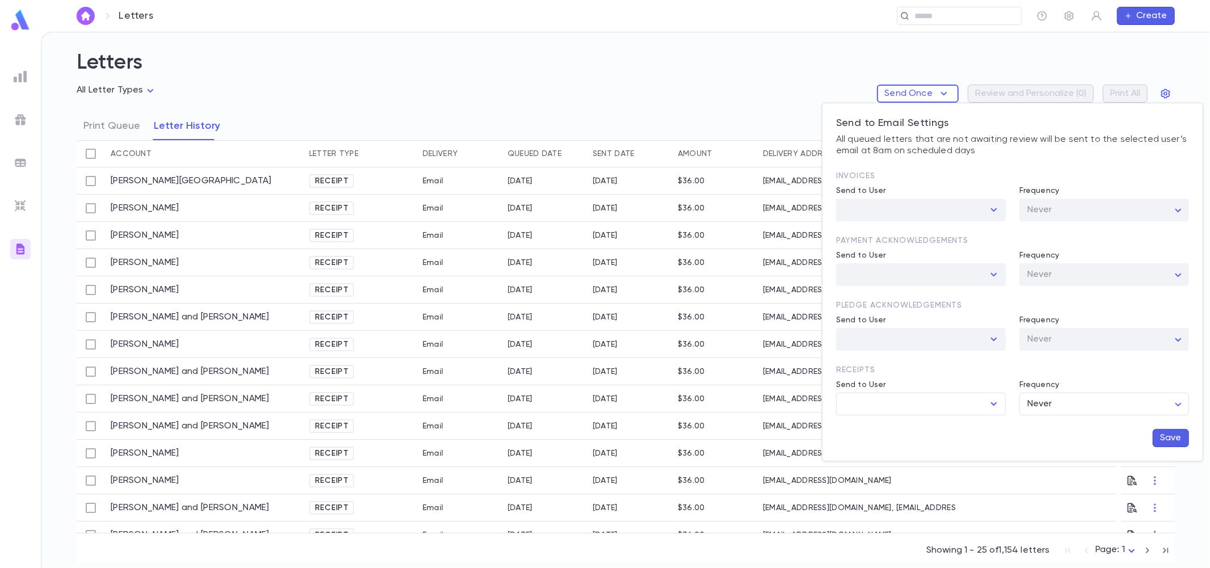
click at [696, 78] on div at bounding box center [605, 284] width 1210 height 568
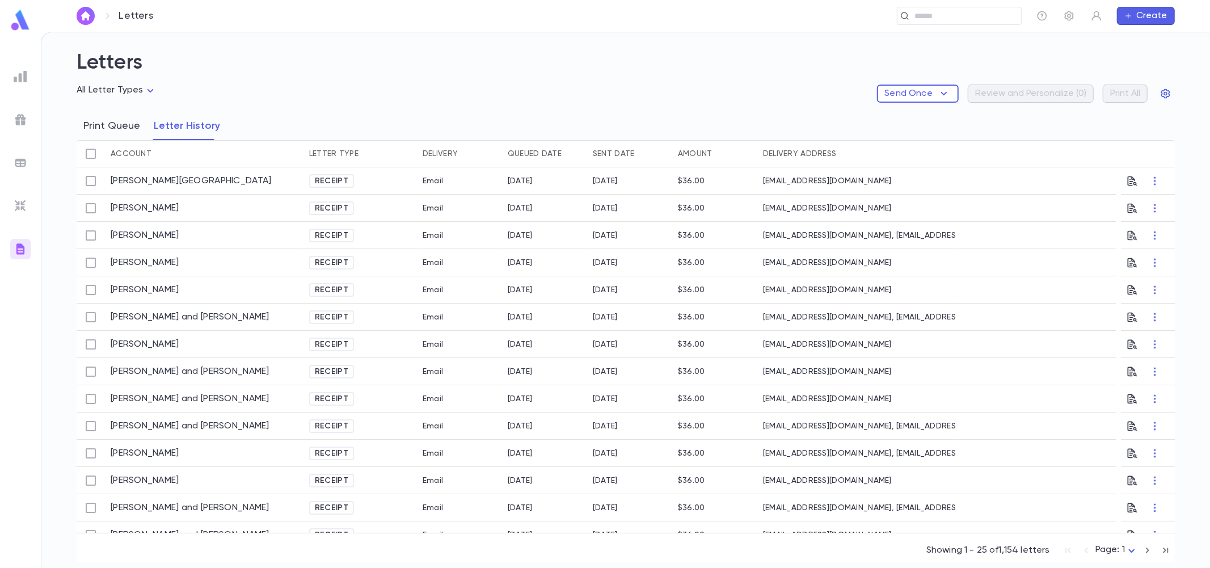
click at [122, 129] on button "Print Queue" at bounding box center [111, 126] width 57 height 28
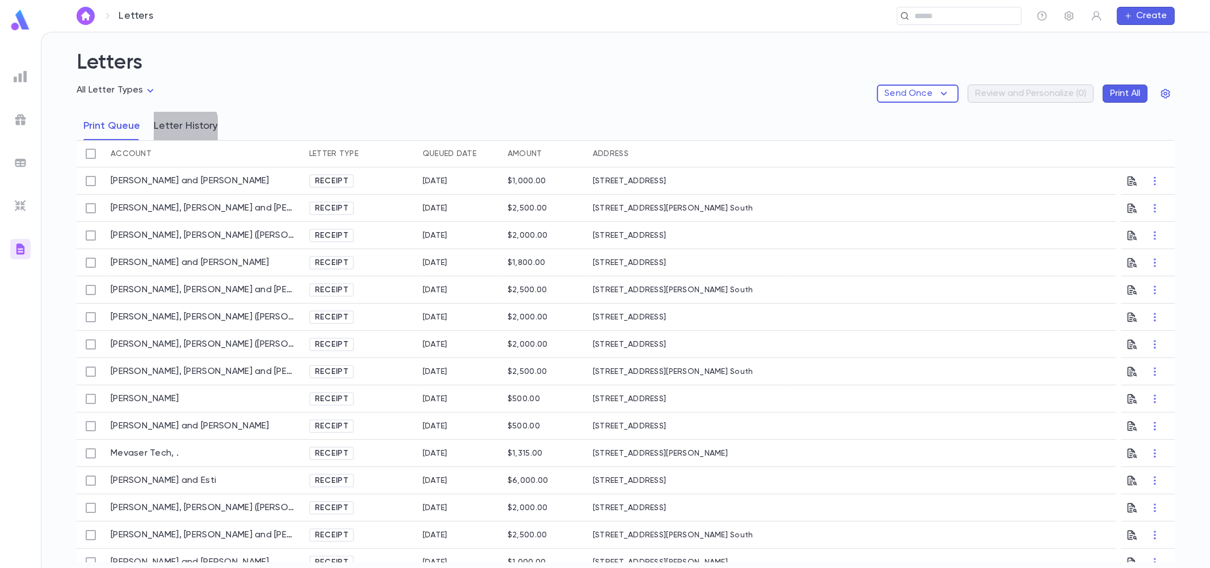
click at [171, 130] on button "Letter History" at bounding box center [186, 126] width 64 height 28
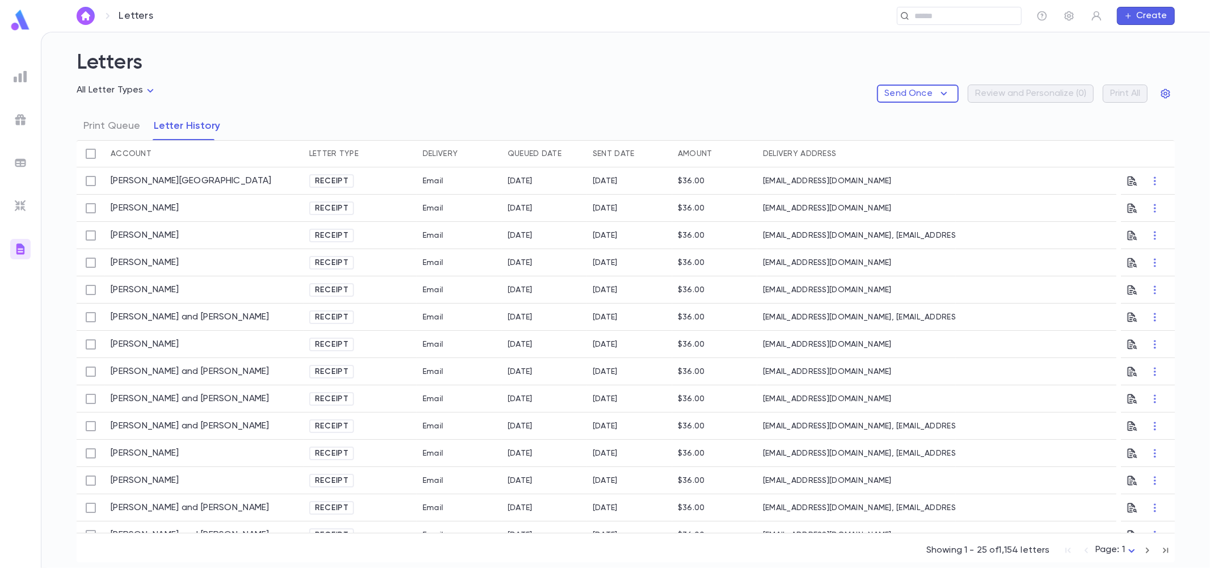
click at [123, 129] on button "Print Queue" at bounding box center [111, 126] width 57 height 28
